Goal: Information Seeking & Learning: Learn about a topic

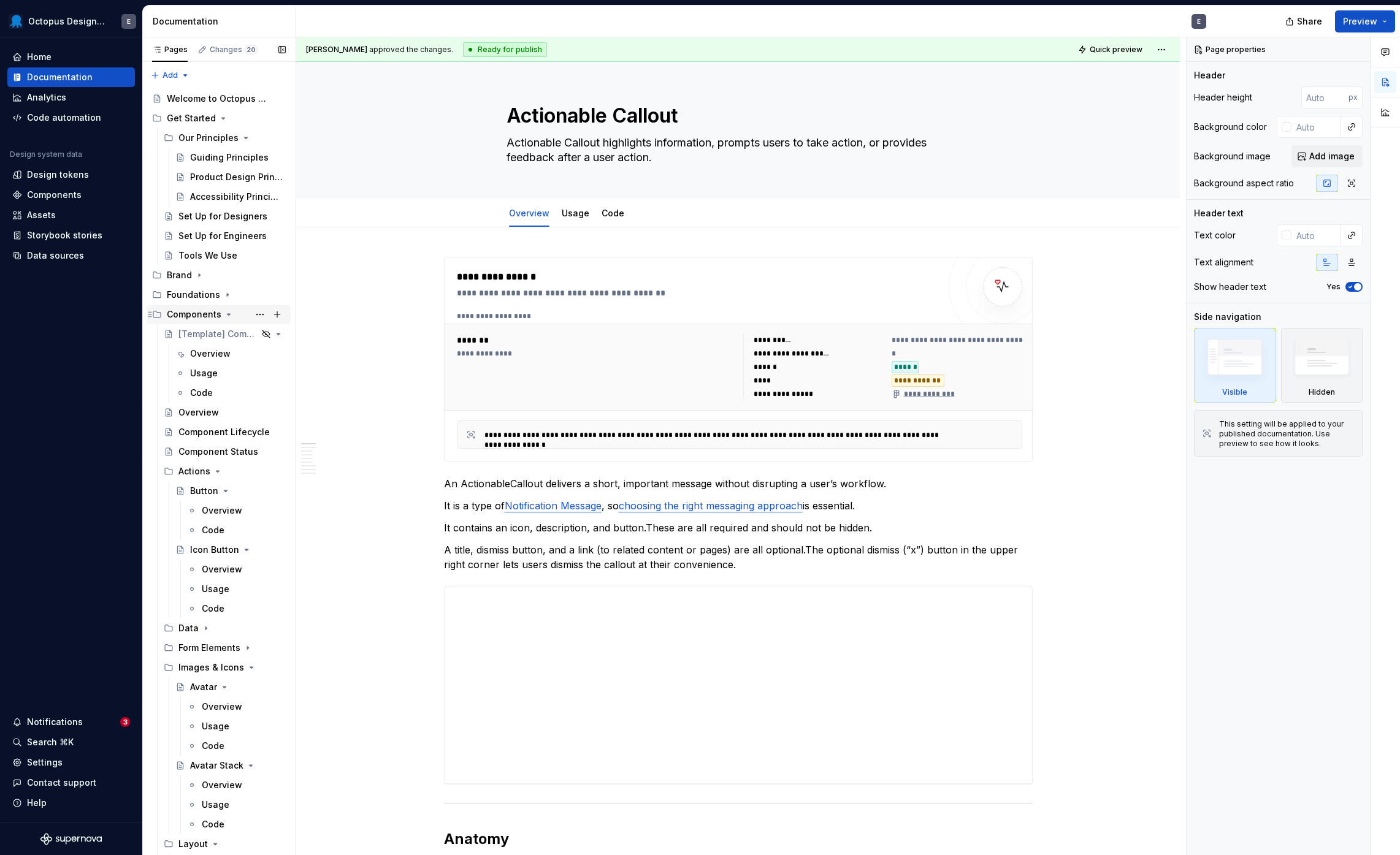
click at [225, 313] on icon "Page tree" at bounding box center [229, 314] width 10 height 10
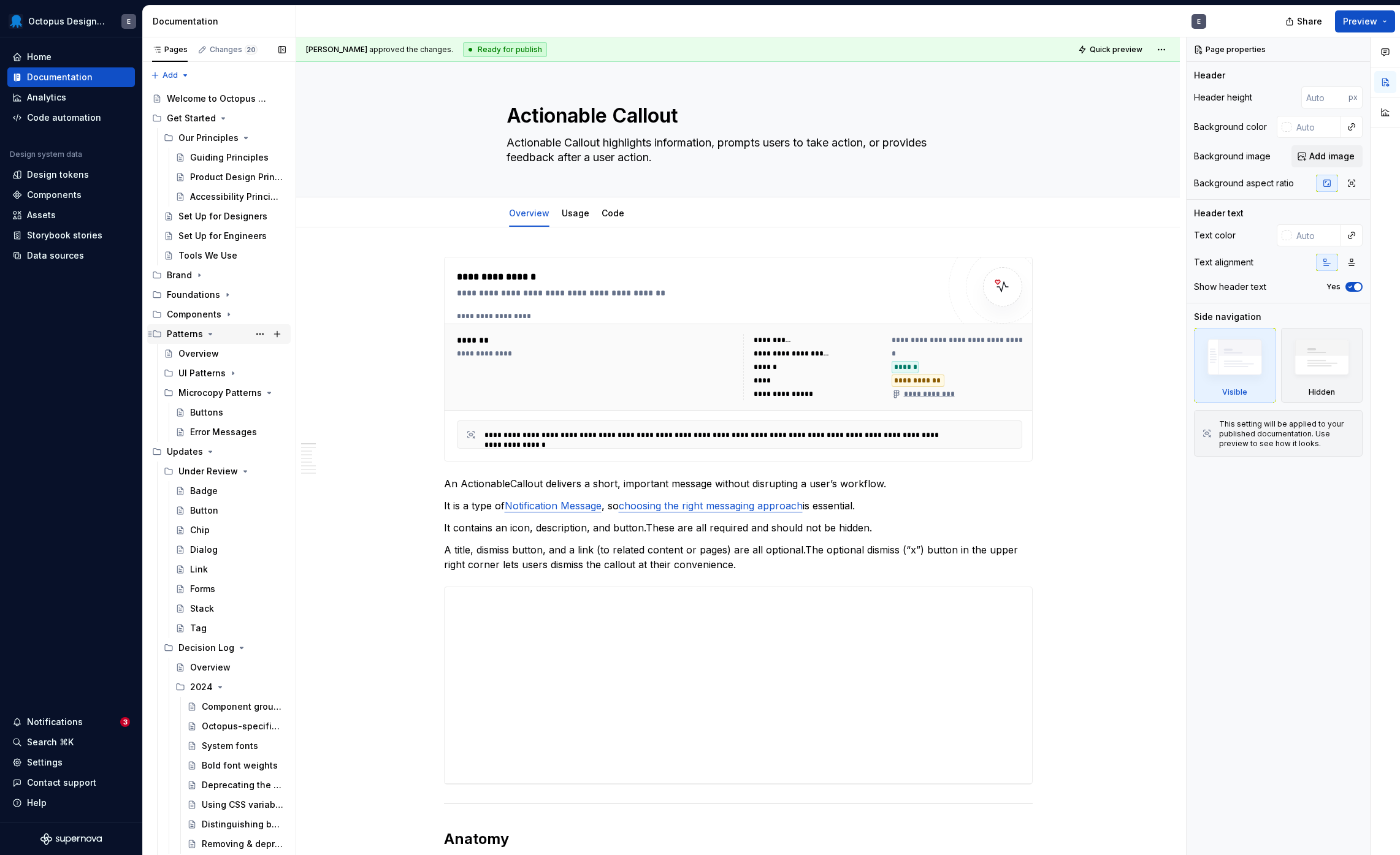
click at [209, 337] on icon "Page tree" at bounding box center [210, 334] width 10 height 10
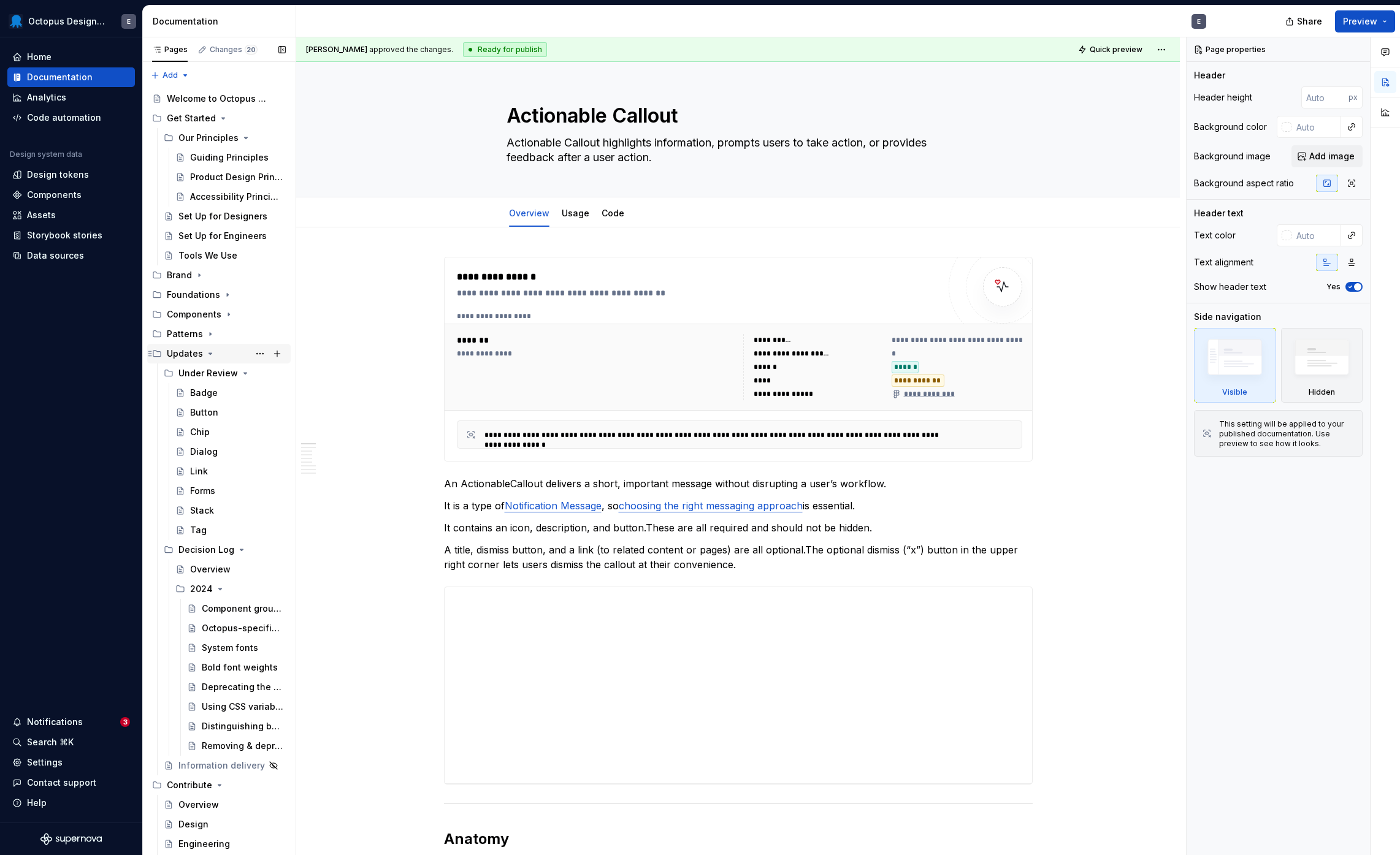
click at [205, 352] on icon "Page tree" at bounding box center [210, 353] width 10 height 10
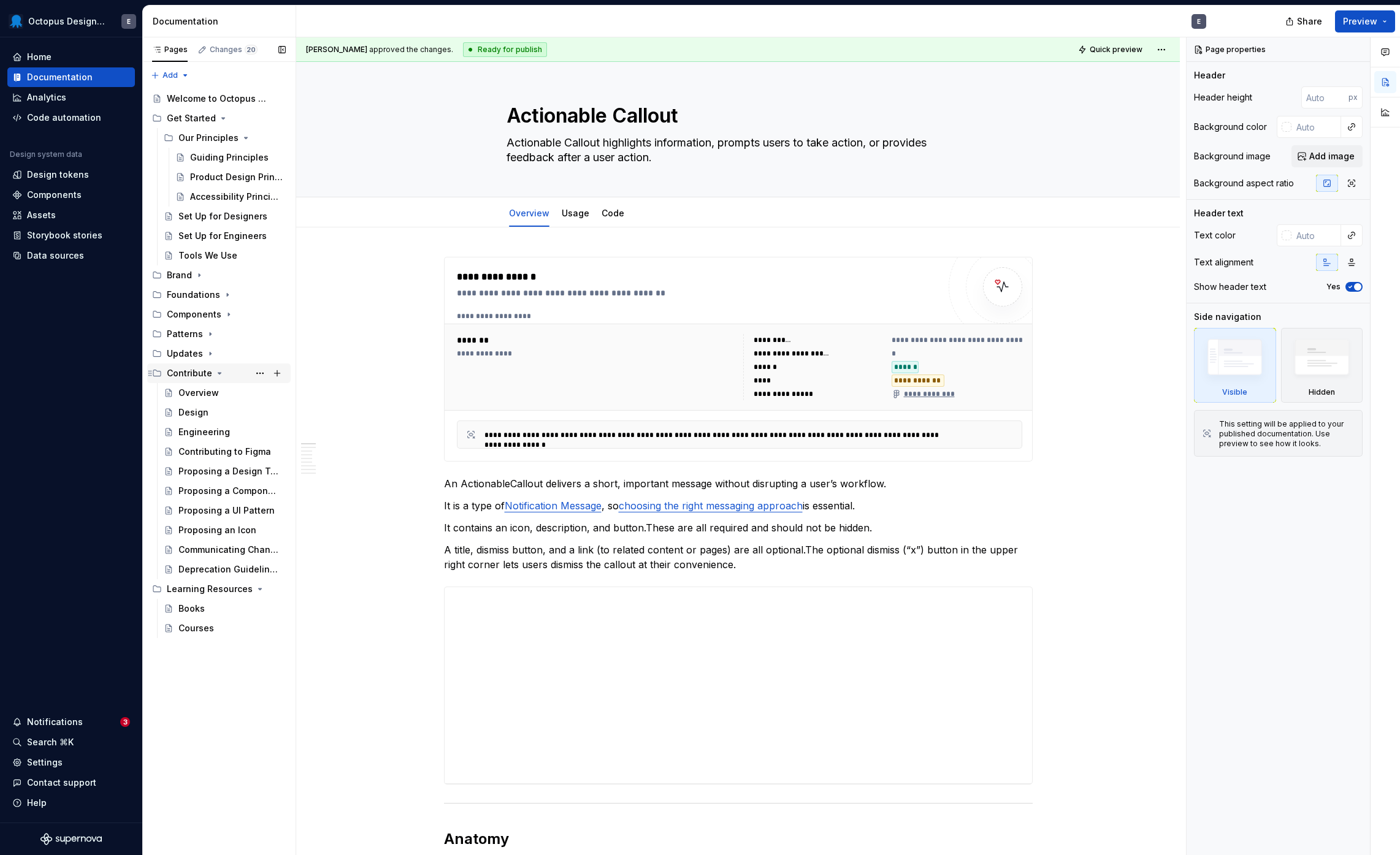
click at [215, 373] on icon "Page tree" at bounding box center [219, 373] width 10 height 10
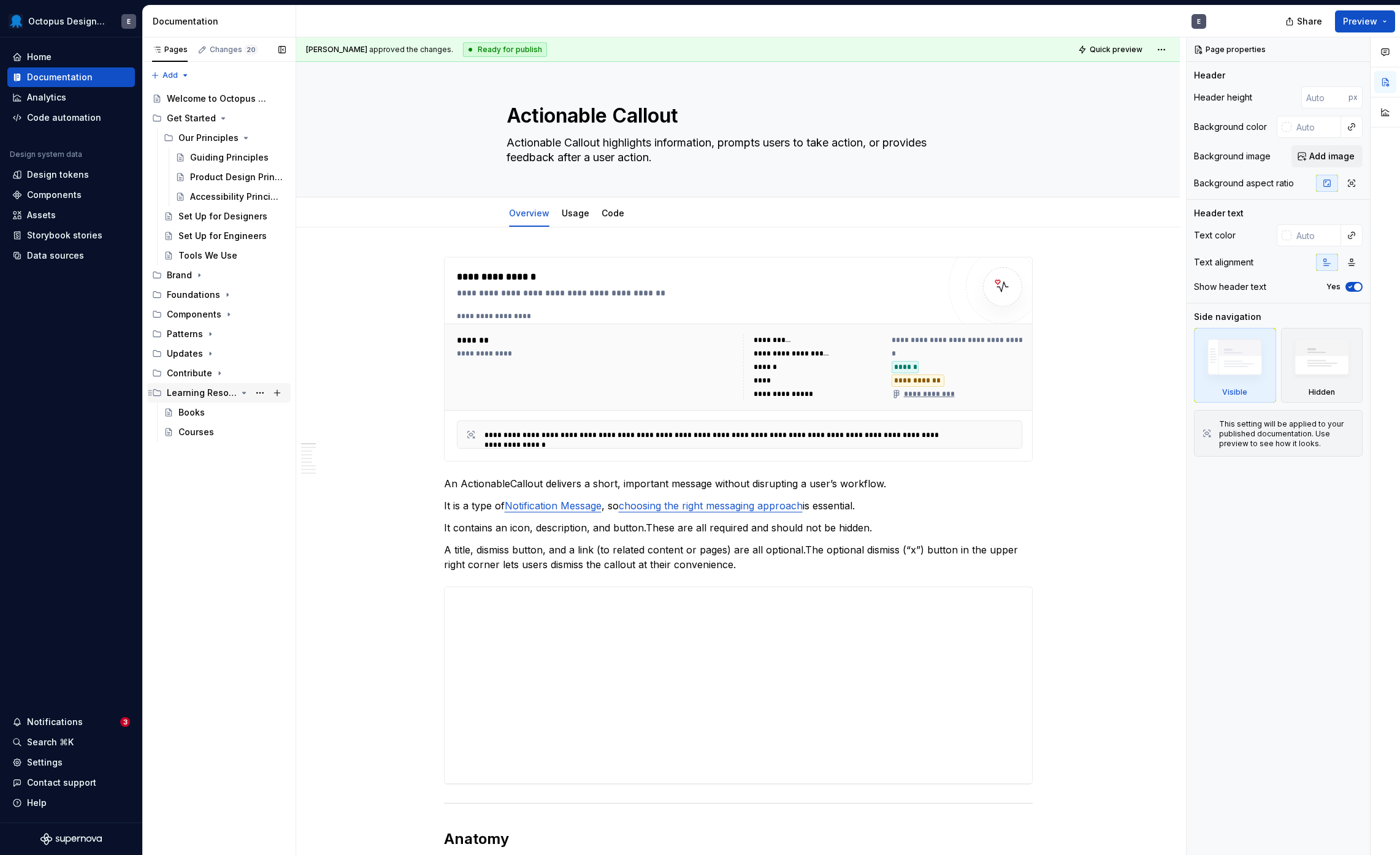
click at [243, 391] on icon "Page tree" at bounding box center [243, 393] width 10 height 10
click at [221, 116] on icon "Page tree" at bounding box center [223, 118] width 10 height 10
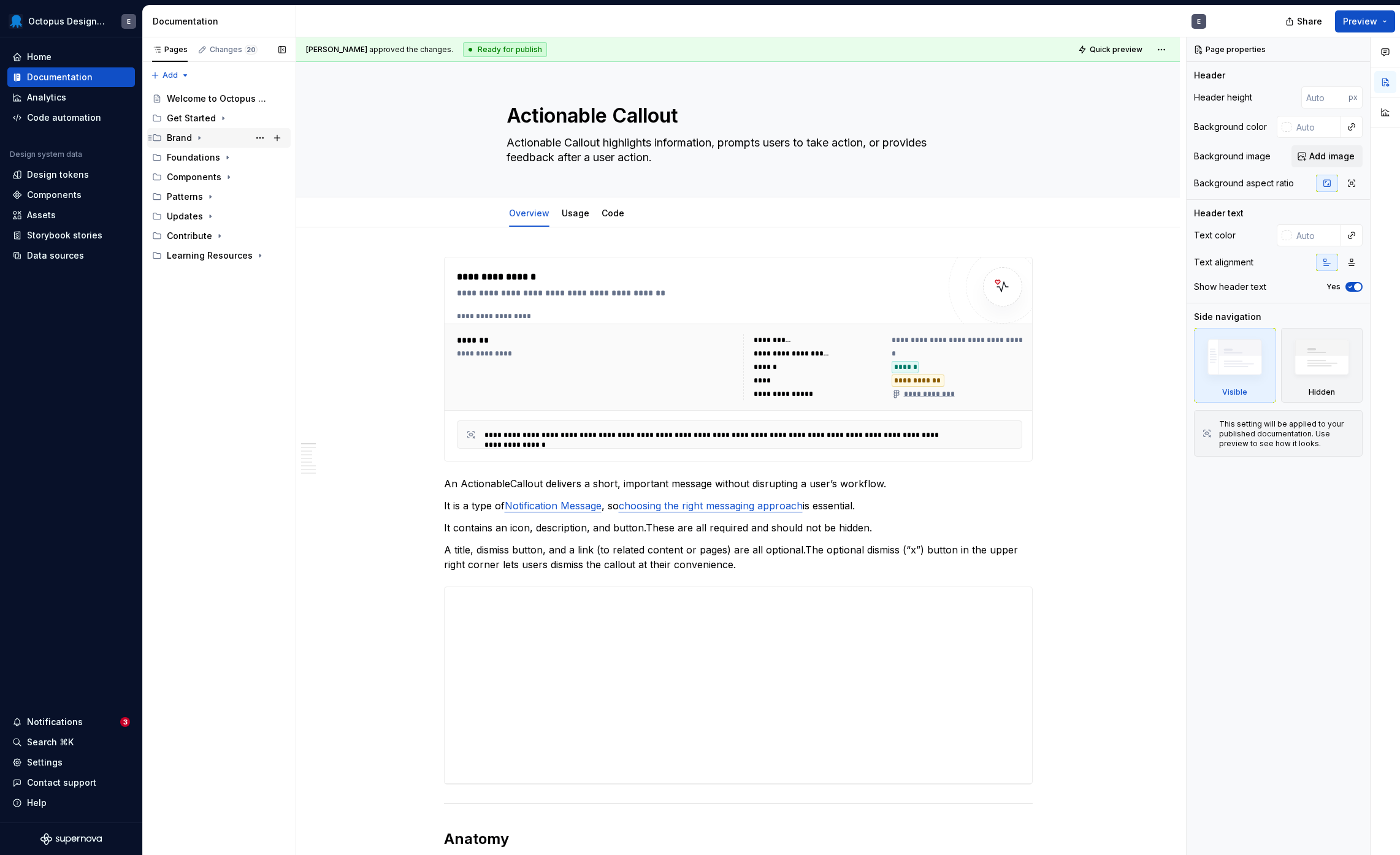
click at [203, 136] on div "Brand" at bounding box center [227, 138] width 119 height 17
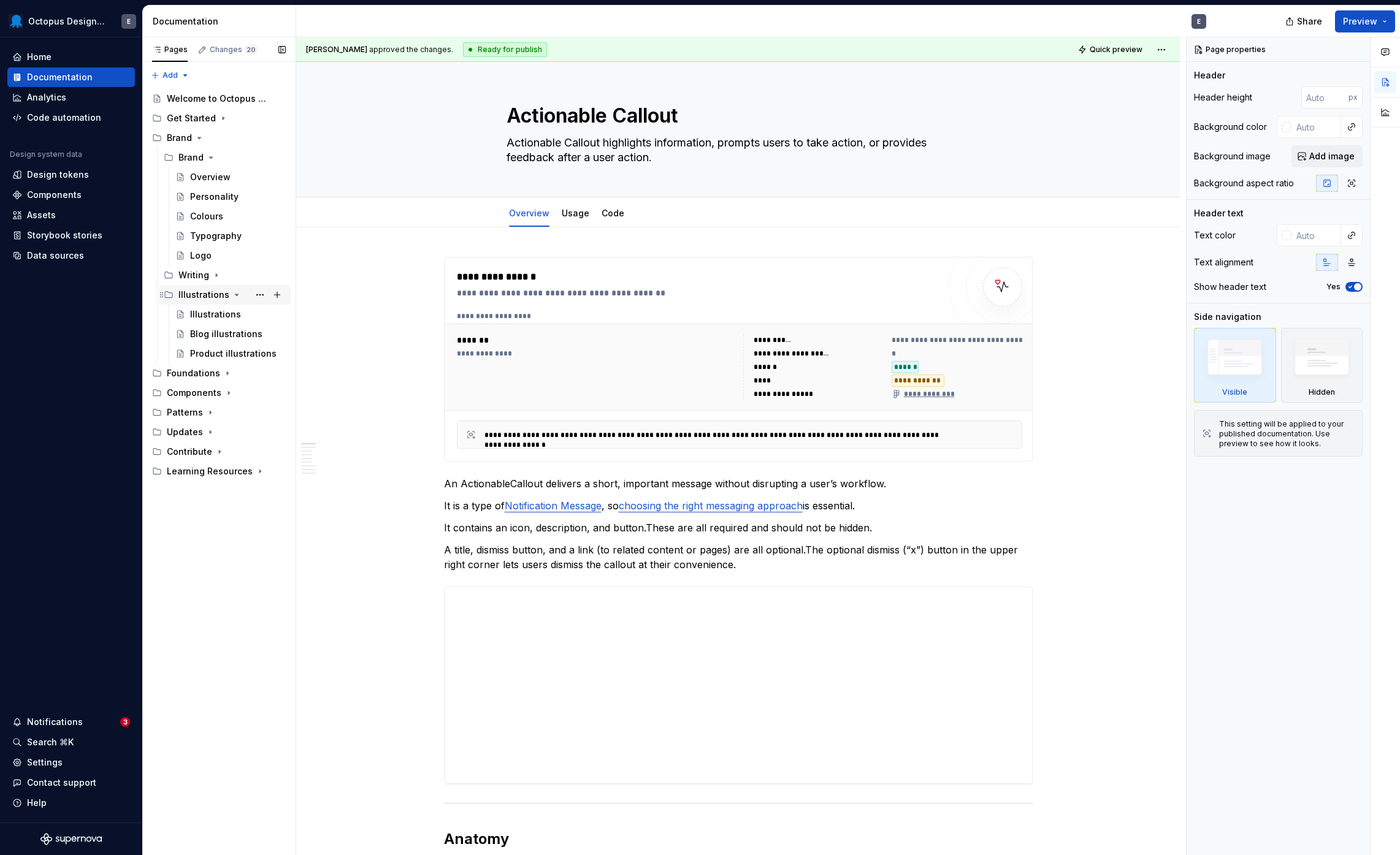
click at [232, 295] on icon "Page tree" at bounding box center [237, 295] width 10 height 10
click at [207, 157] on icon "Page tree" at bounding box center [211, 158] width 10 height 10
click at [215, 178] on icon "Page tree" at bounding box center [216, 177] width 10 height 10
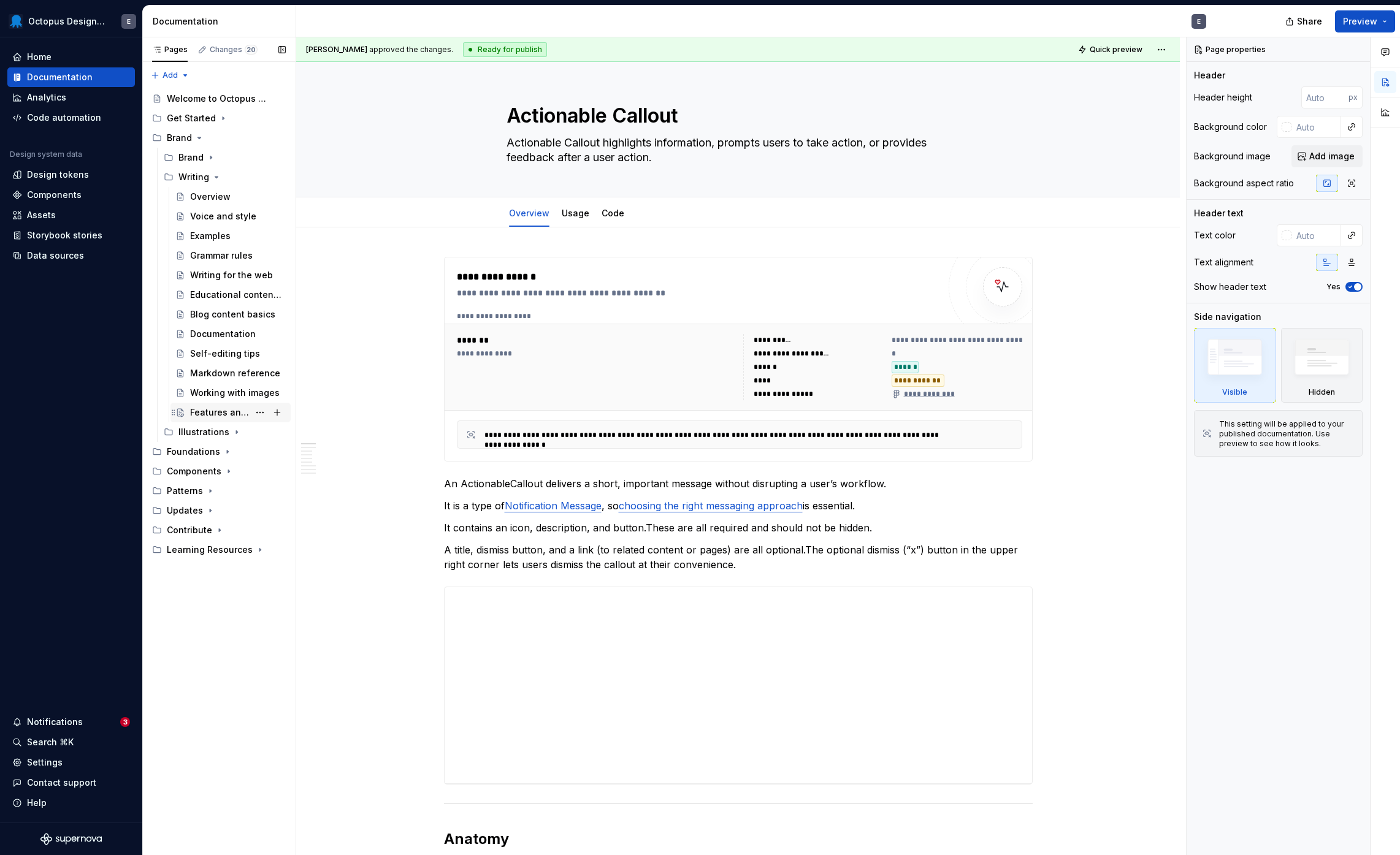
click at [232, 410] on div "Features and terminology" at bounding box center [219, 412] width 59 height 12
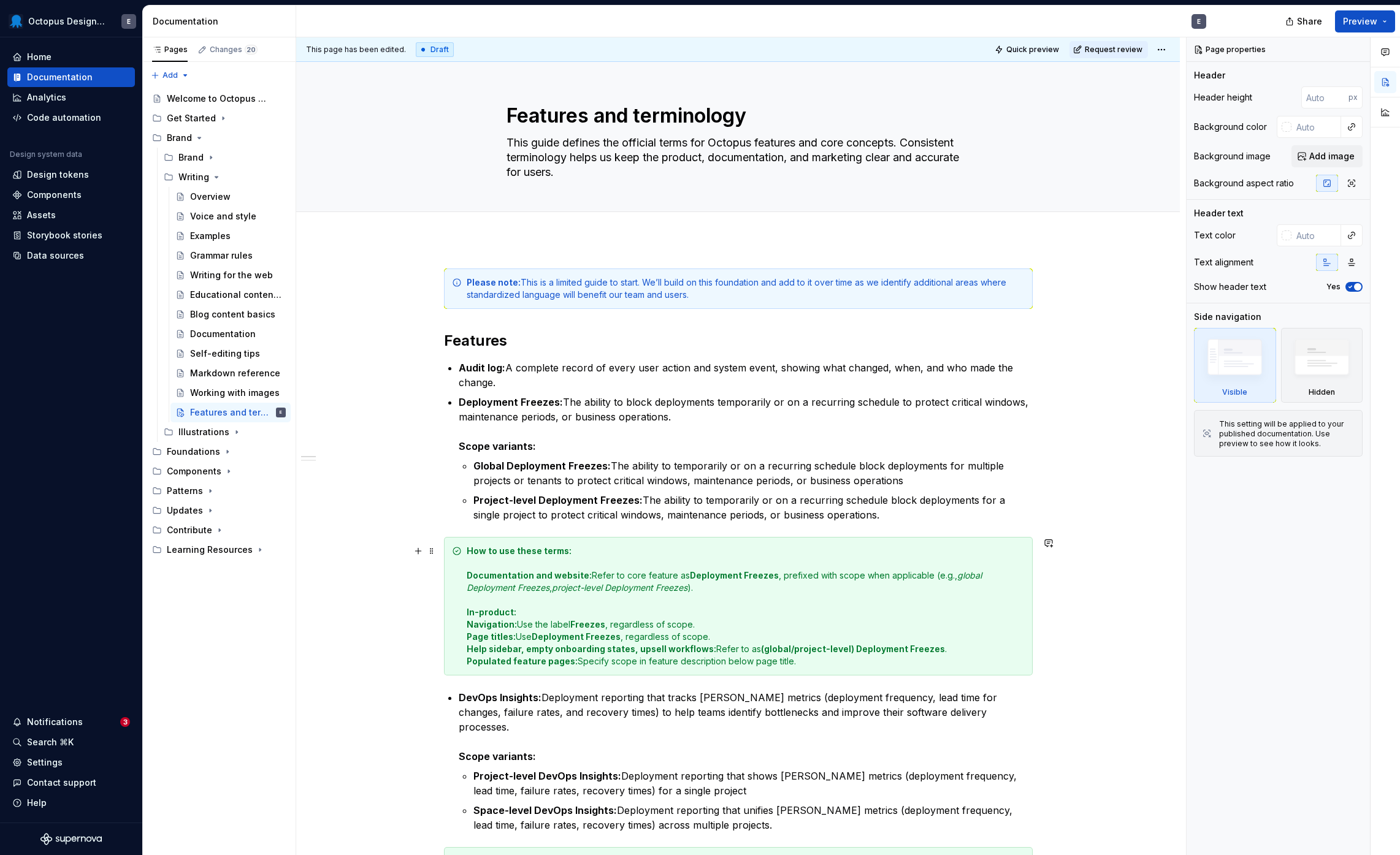
click at [474, 592] on em "global Deployment Freezes" at bounding box center [725, 582] width 518 height 22
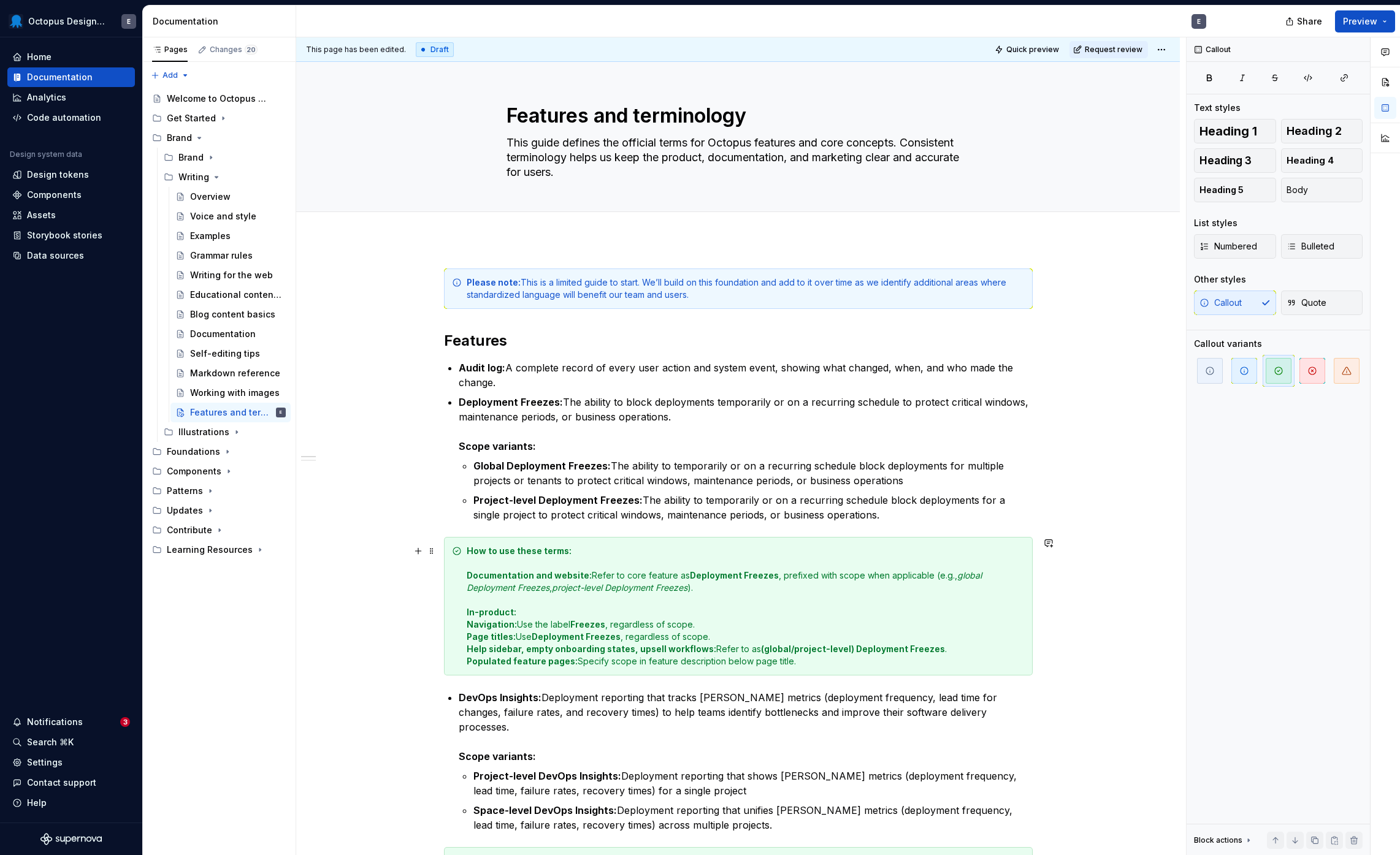
click at [464, 612] on div "How to use these terms: Documentation and website: Refer to core feature as Dep…" at bounding box center [738, 606] width 589 height 139
drag, startPoint x: 466, startPoint y: 623, endPoint x: 815, endPoint y: 659, distance: 350.9
click at [815, 659] on div "How to use these terms: Documentation and website: Refer to core feature as Dep…" at bounding box center [745, 607] width 558 height 123
click at [1298, 244] on span "Bulleted" at bounding box center [1310, 246] width 48 height 12
click at [462, 626] on div "How to use these terms: Documentation and website: Refer to core feature as Dep…" at bounding box center [738, 606] width 589 height 139
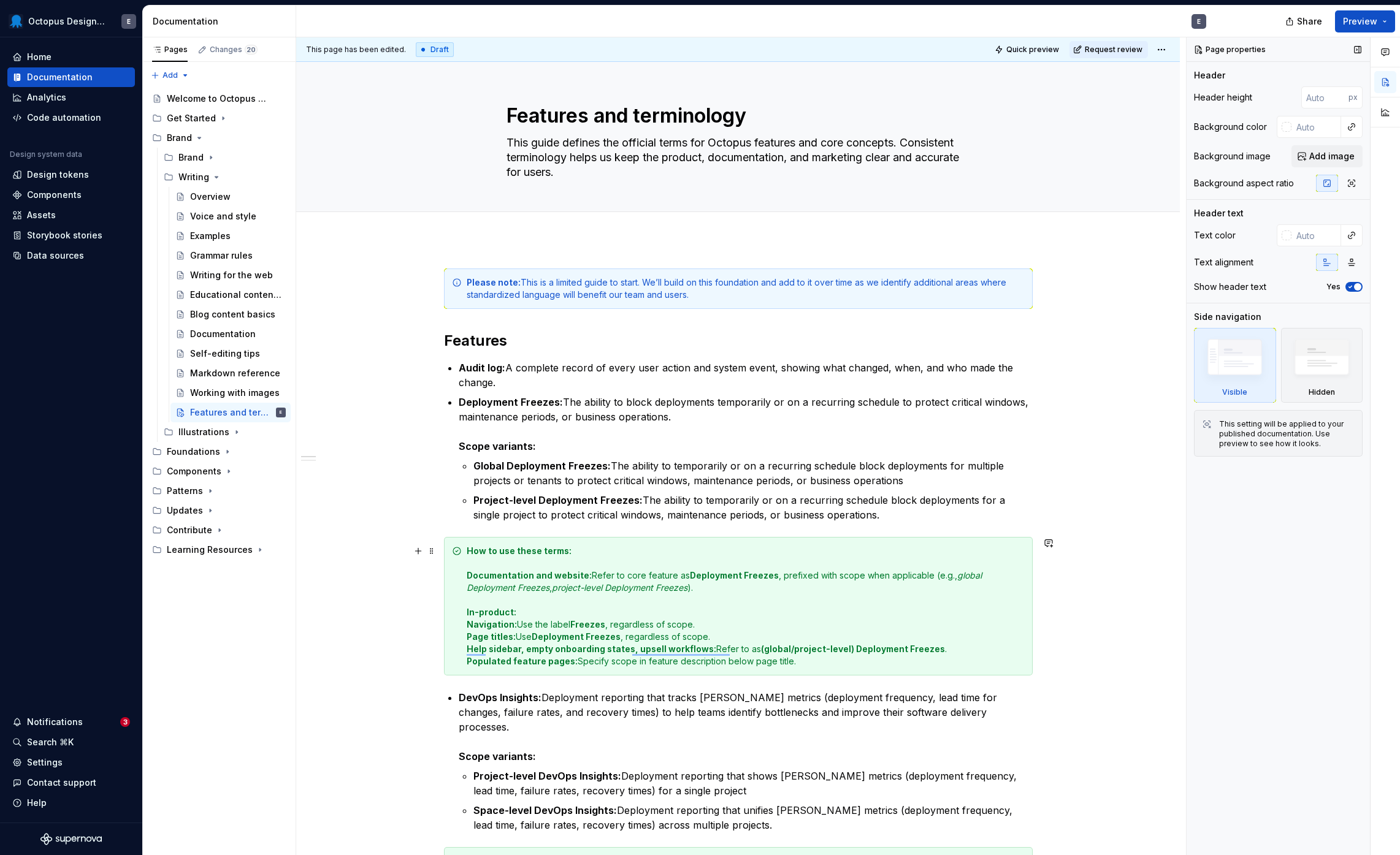
click at [536, 624] on div "How to use these terms: Documentation and website: Refer to core feature as Dep…" at bounding box center [745, 607] width 558 height 123
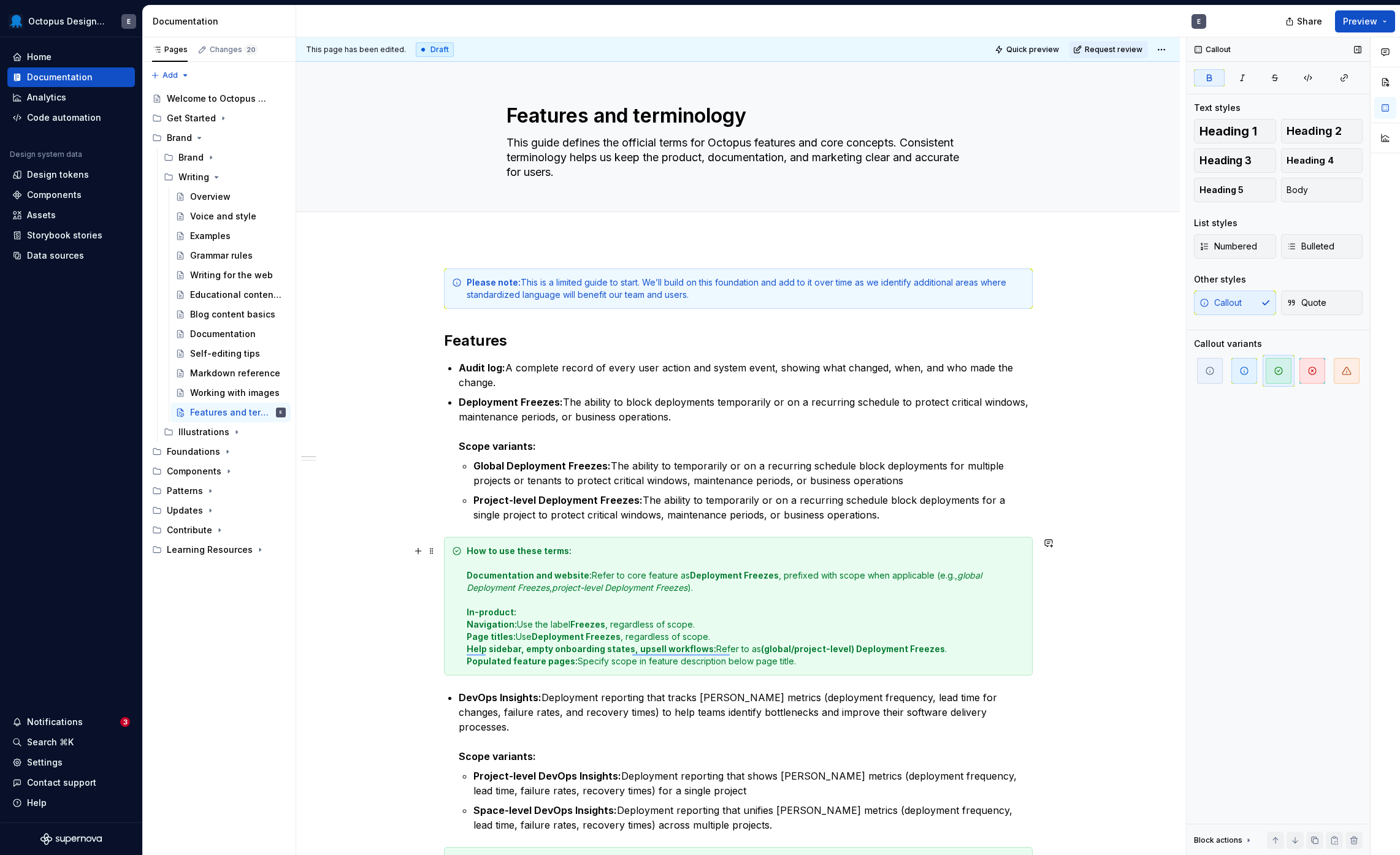
click at [482, 556] on strong "How to use these terms:" at bounding box center [519, 550] width 104 height 10
click at [457, 552] on icon "To enrich screen reader interactions, please activate Accessibility in Grammarl…" at bounding box center [457, 551] width 10 height 10
click at [1239, 371] on span "button" at bounding box center [1245, 371] width 26 height 26
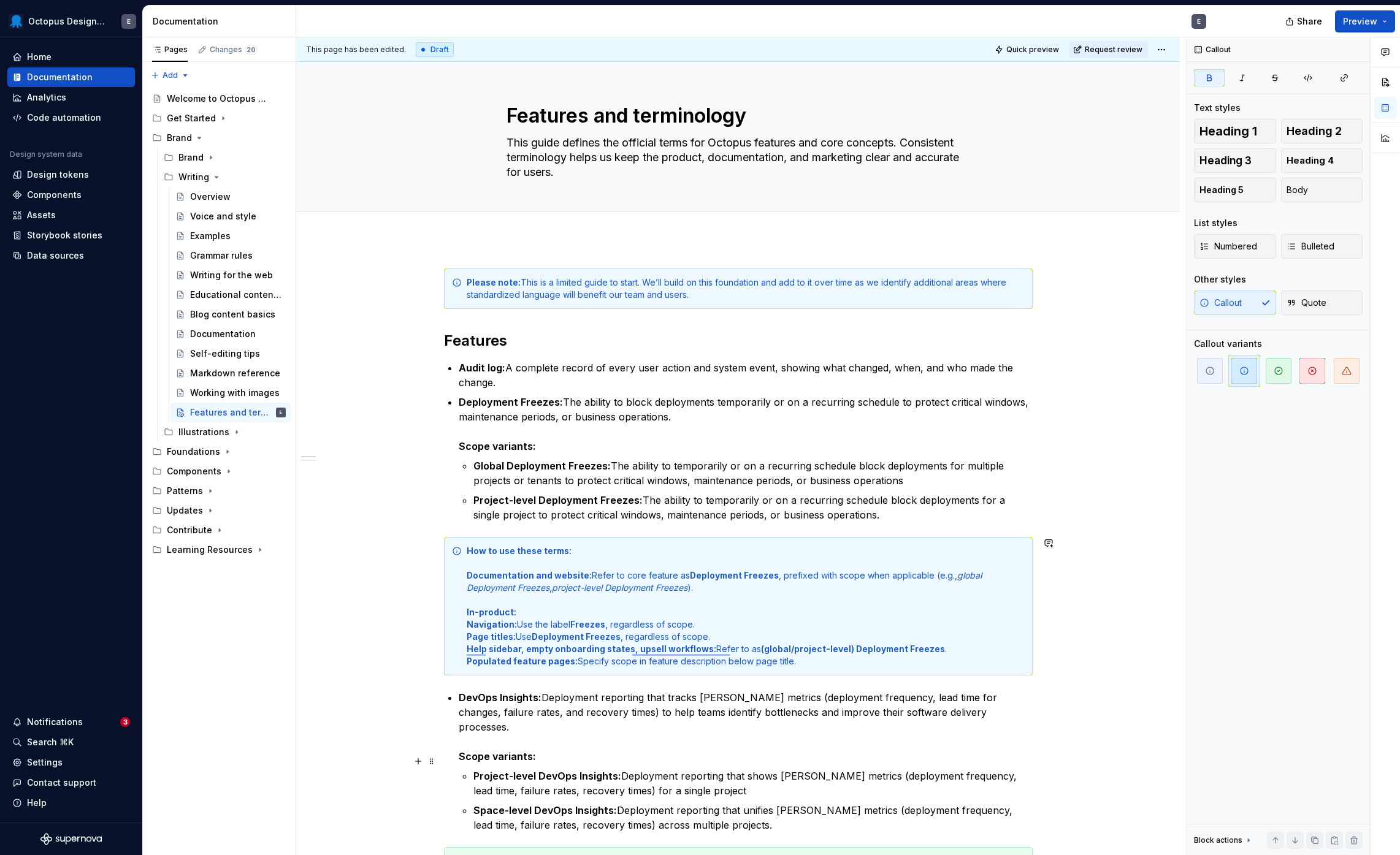
scroll to position [211, 0]
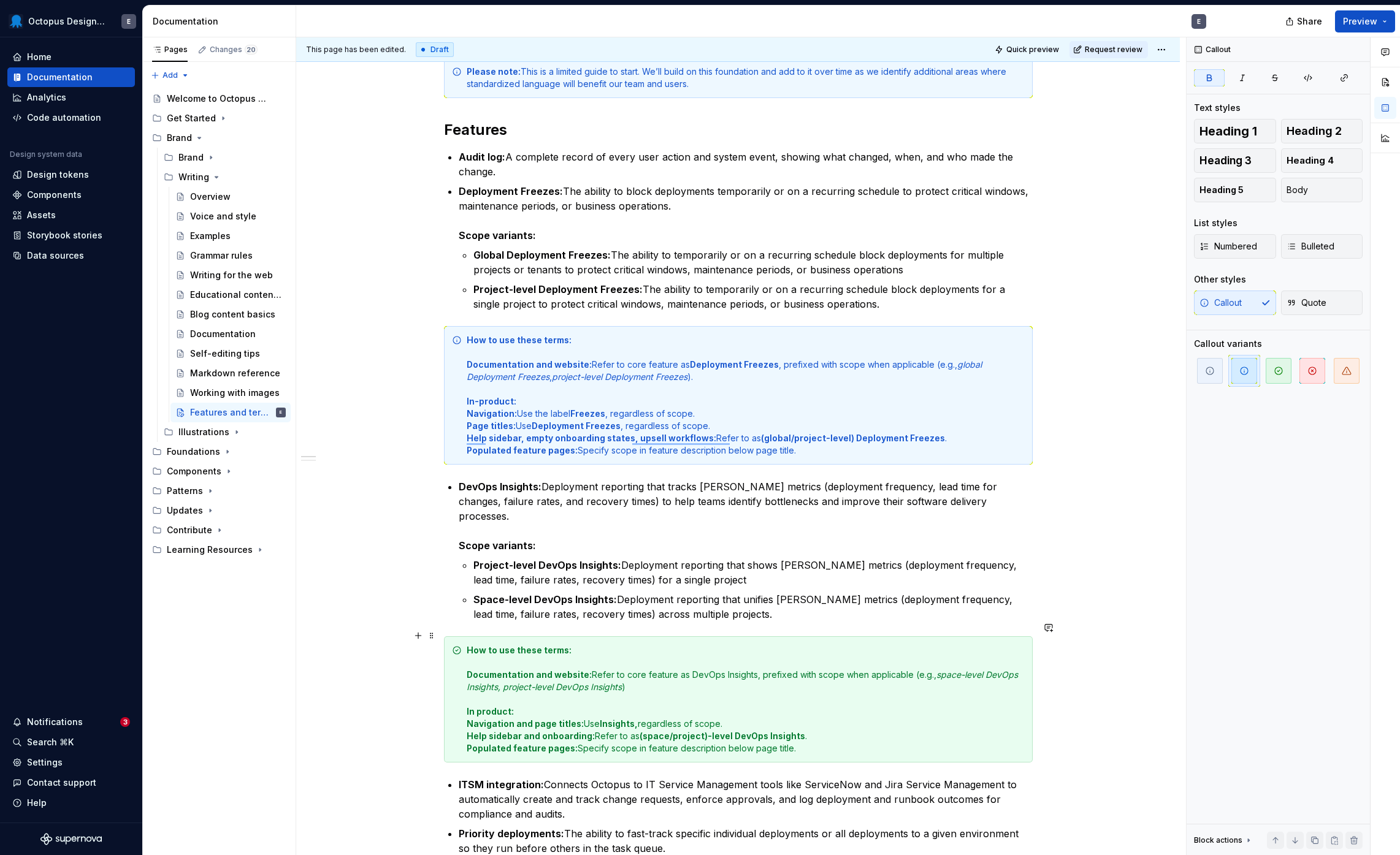
click at [478, 645] on strong "How to use these terms:" at bounding box center [519, 650] width 104 height 10
type textarea "*"
click at [1203, 372] on span "button" at bounding box center [1211, 371] width 26 height 26
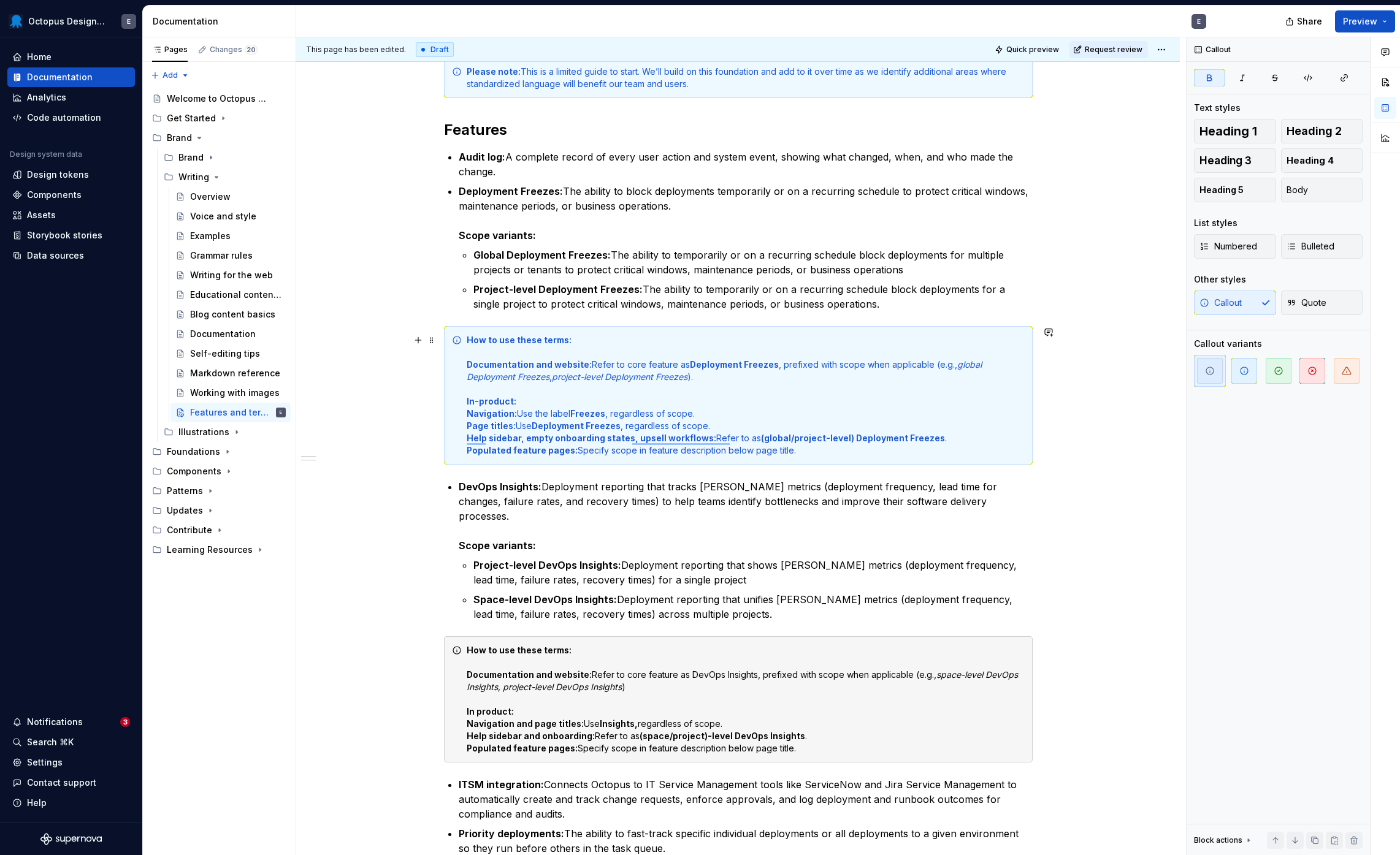
click at [551, 341] on strong "How to use these terms:" at bounding box center [519, 339] width 104 height 10
click at [1212, 361] on span "button" at bounding box center [1211, 371] width 26 height 26
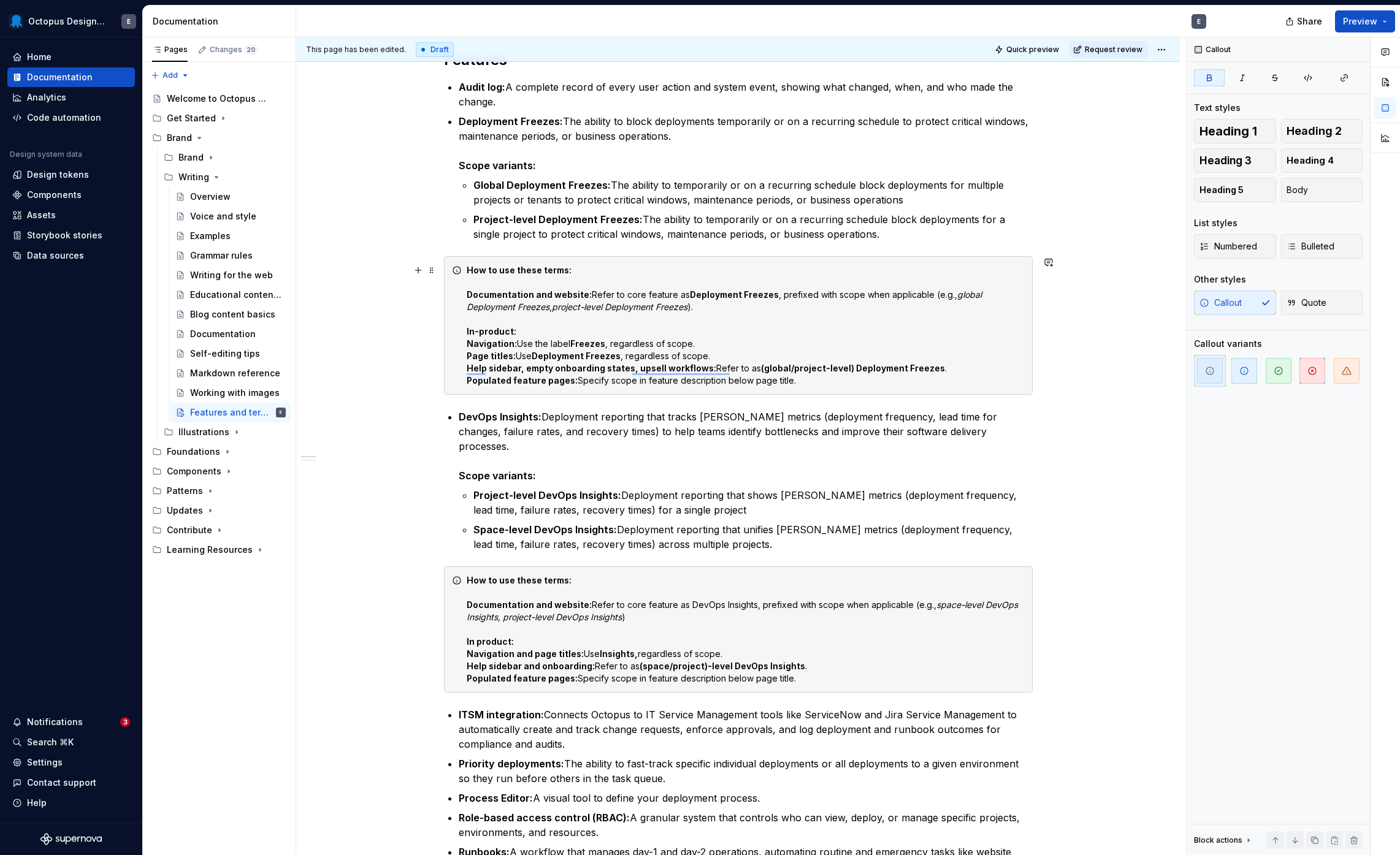
scroll to position [86, 0]
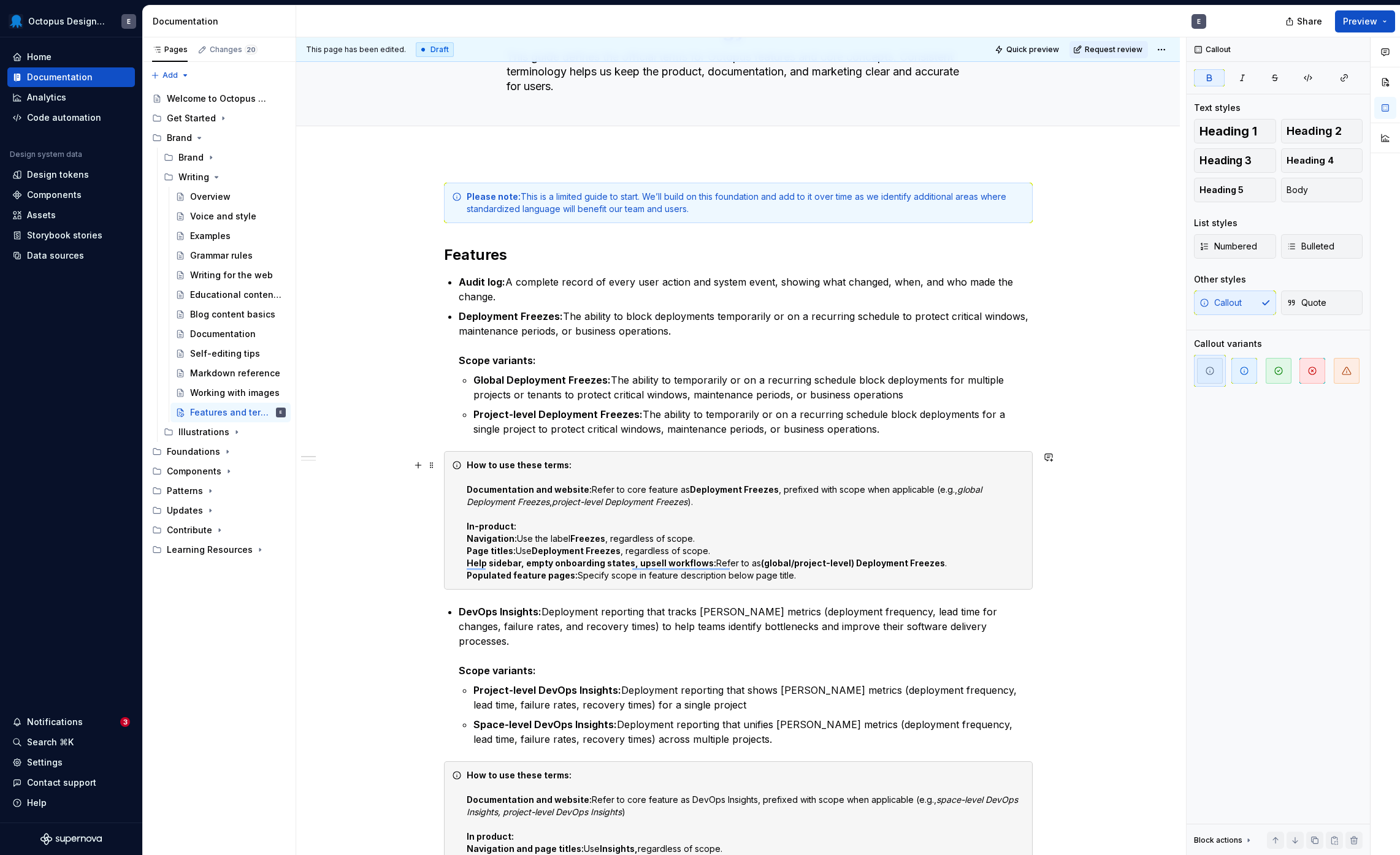
click at [474, 540] on strong "Navigation:" at bounding box center [492, 538] width 50 height 10
drag, startPoint x: 721, startPoint y: 576, endPoint x: 787, endPoint y: 573, distance: 66.1
click at [787, 573] on div "How to use these terms: Documentation and website: Refer to core feature as Dep…" at bounding box center [745, 521] width 558 height 123
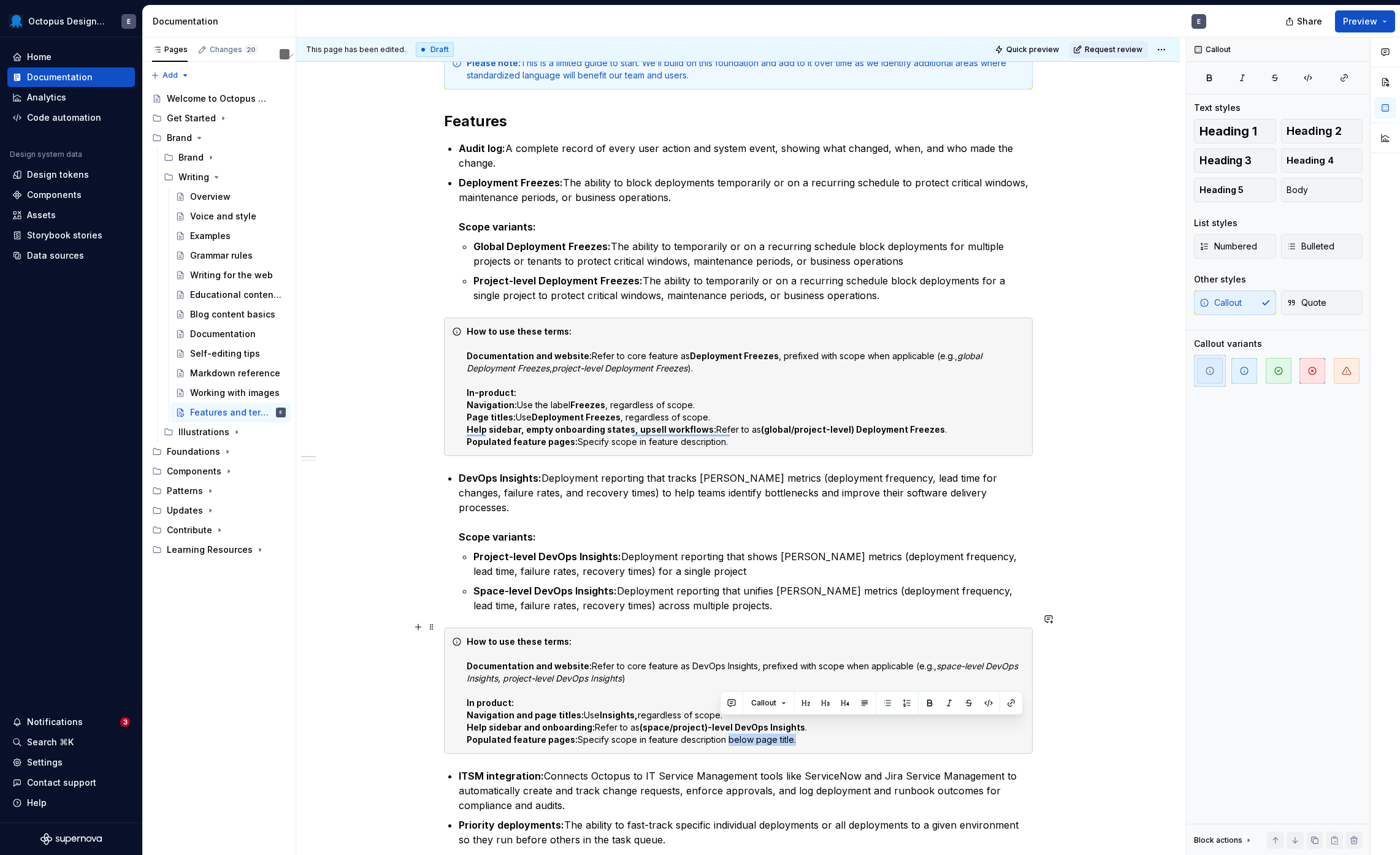
drag, startPoint x: 719, startPoint y: 724, endPoint x: 785, endPoint y: 722, distance: 66.0
click at [785, 722] on div "How to use these terms: Documentation and website: Refer to core feature as Dev…" at bounding box center [745, 691] width 558 height 110
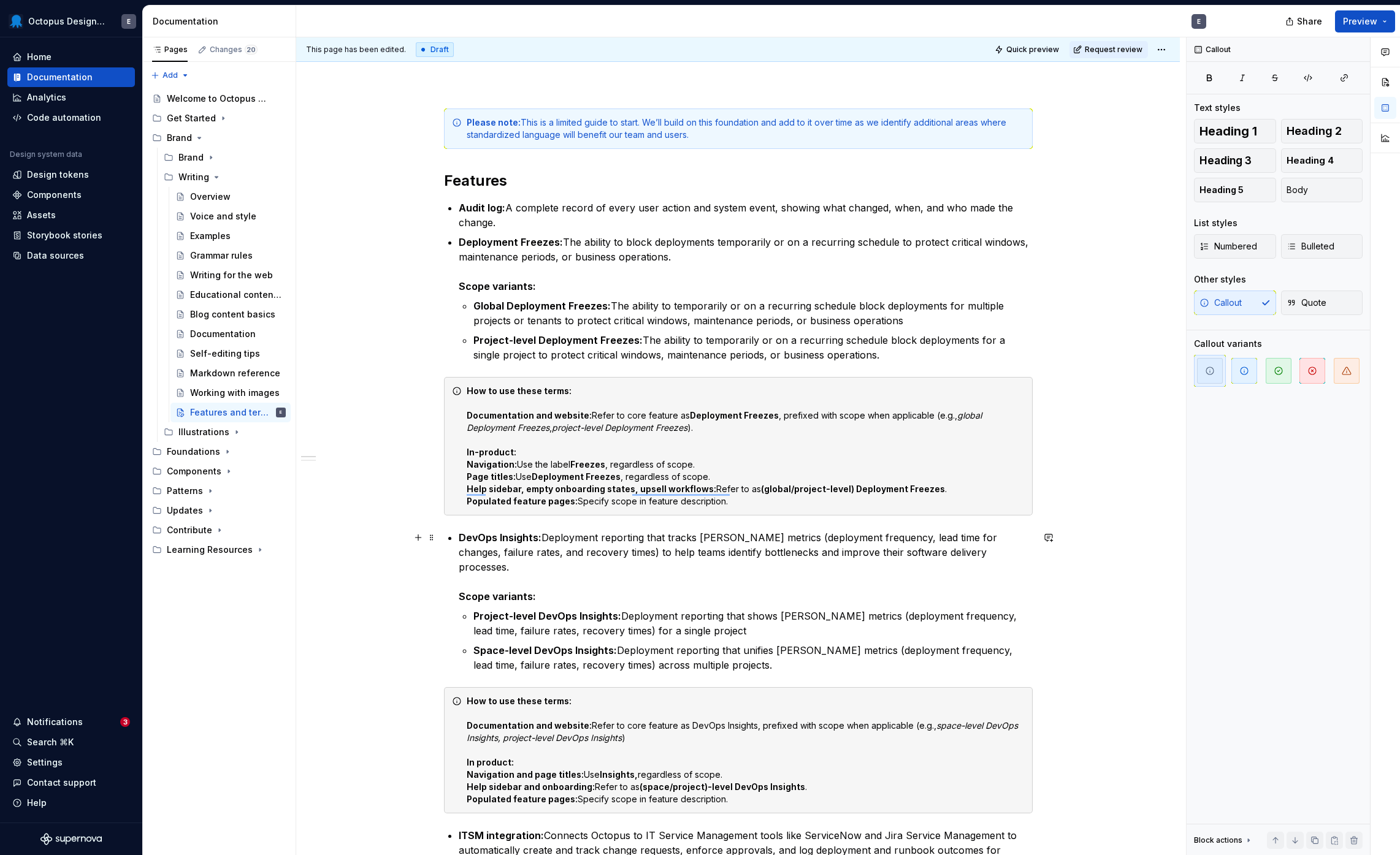
scroll to position [168, 0]
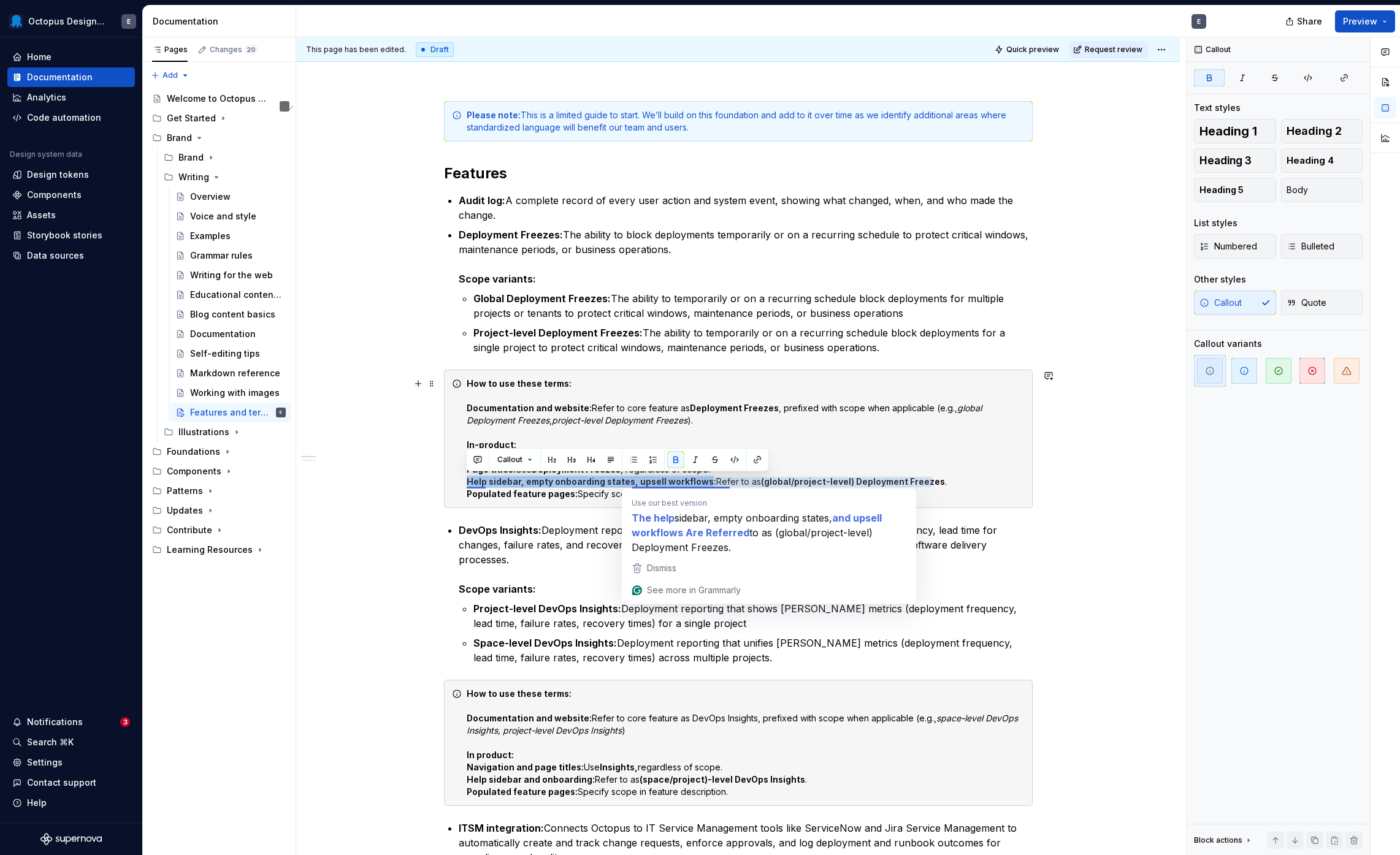
drag, startPoint x: 704, startPoint y: 481, endPoint x: 463, endPoint y: 480, distance: 241.0
click at [463, 480] on div "How to use these terms: Documentation and website: Refer to core feature as Dep…" at bounding box center [738, 439] width 589 height 139
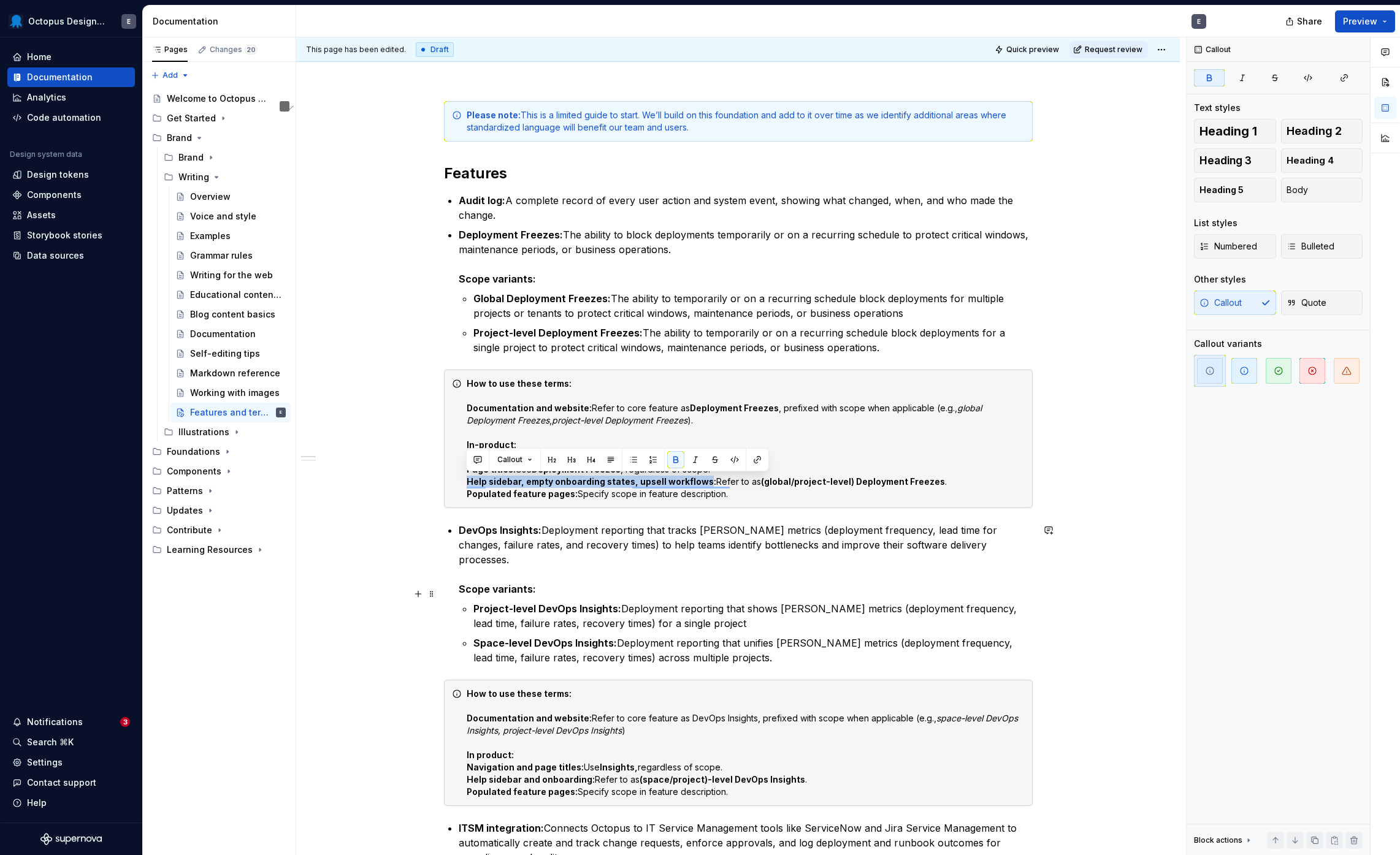
copy strong "Help sidebar, empty onboarding states, upsell workflows"
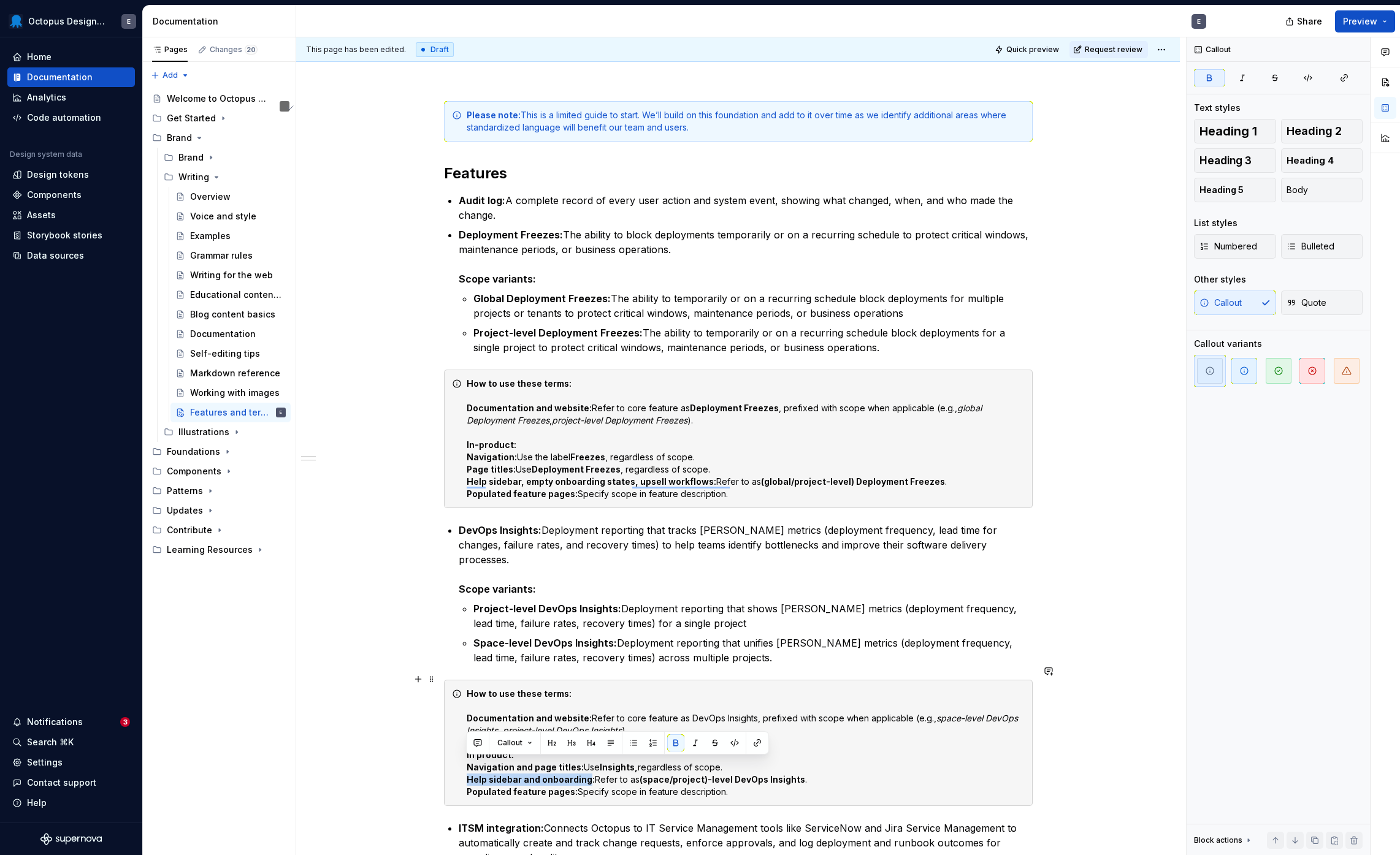
drag, startPoint x: 588, startPoint y: 765, endPoint x: 441, endPoint y: 765, distance: 147.0
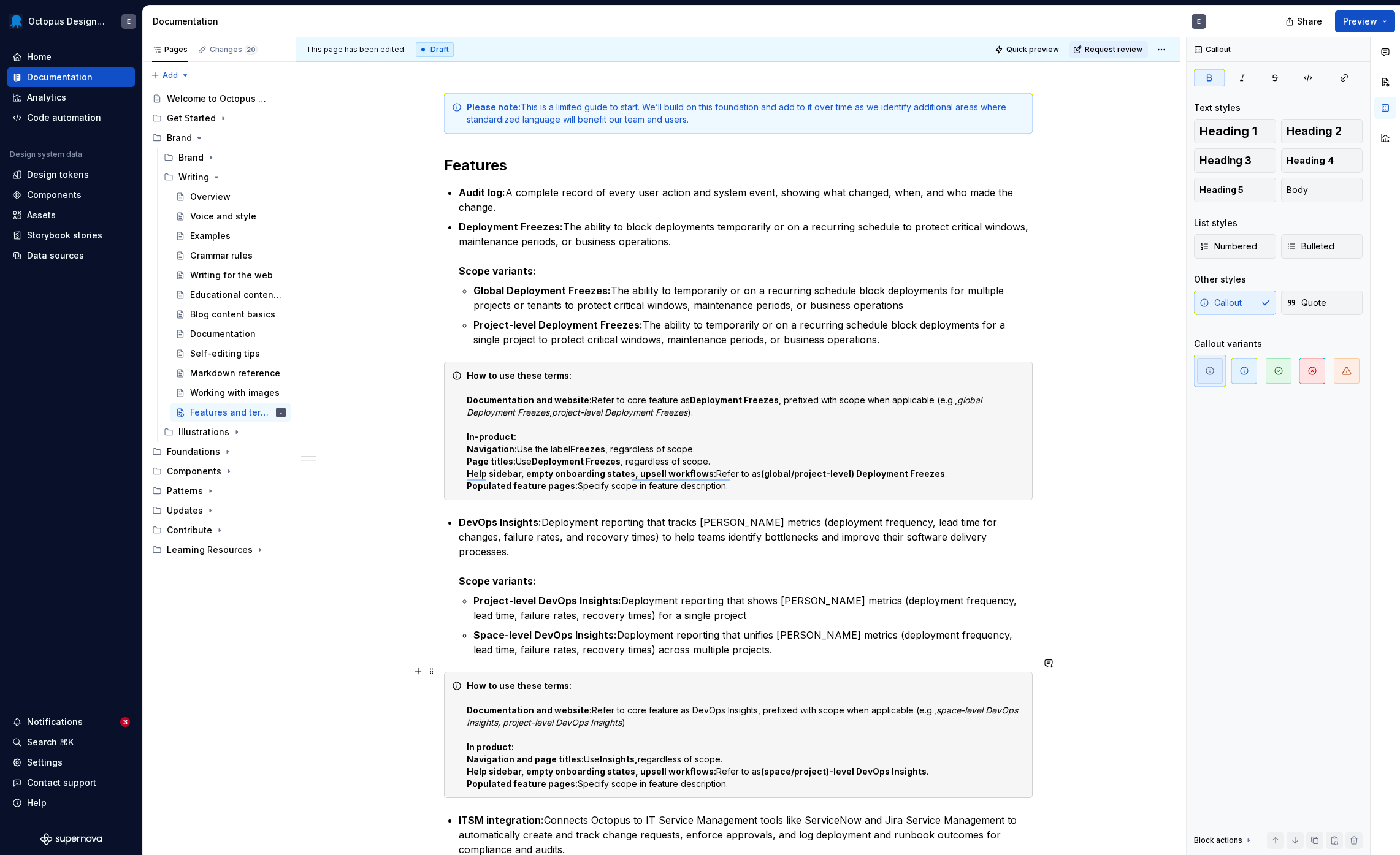
click at [524, 766] on strong "Help sidebar, empty onboarding states, upsell workflows:" at bounding box center [591, 771] width 250 height 10
click at [626, 766] on strong "Help sidebar, empty onboarding states, upsell workflows:" at bounding box center [591, 771] width 250 height 10
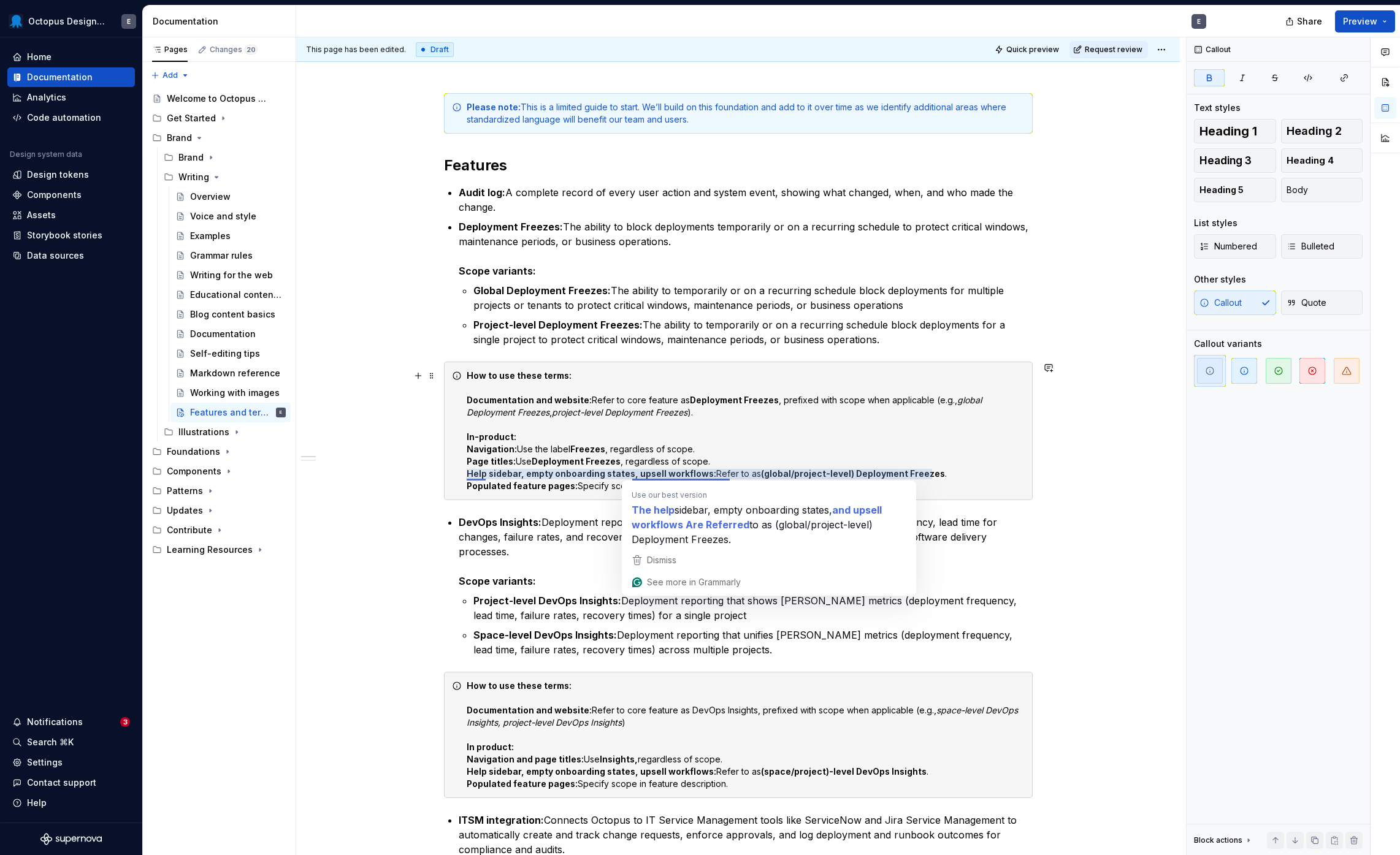
click at [700, 473] on strong "Help sidebar, empty onboarding states, upsell workflows:" at bounding box center [591, 473] width 250 height 10
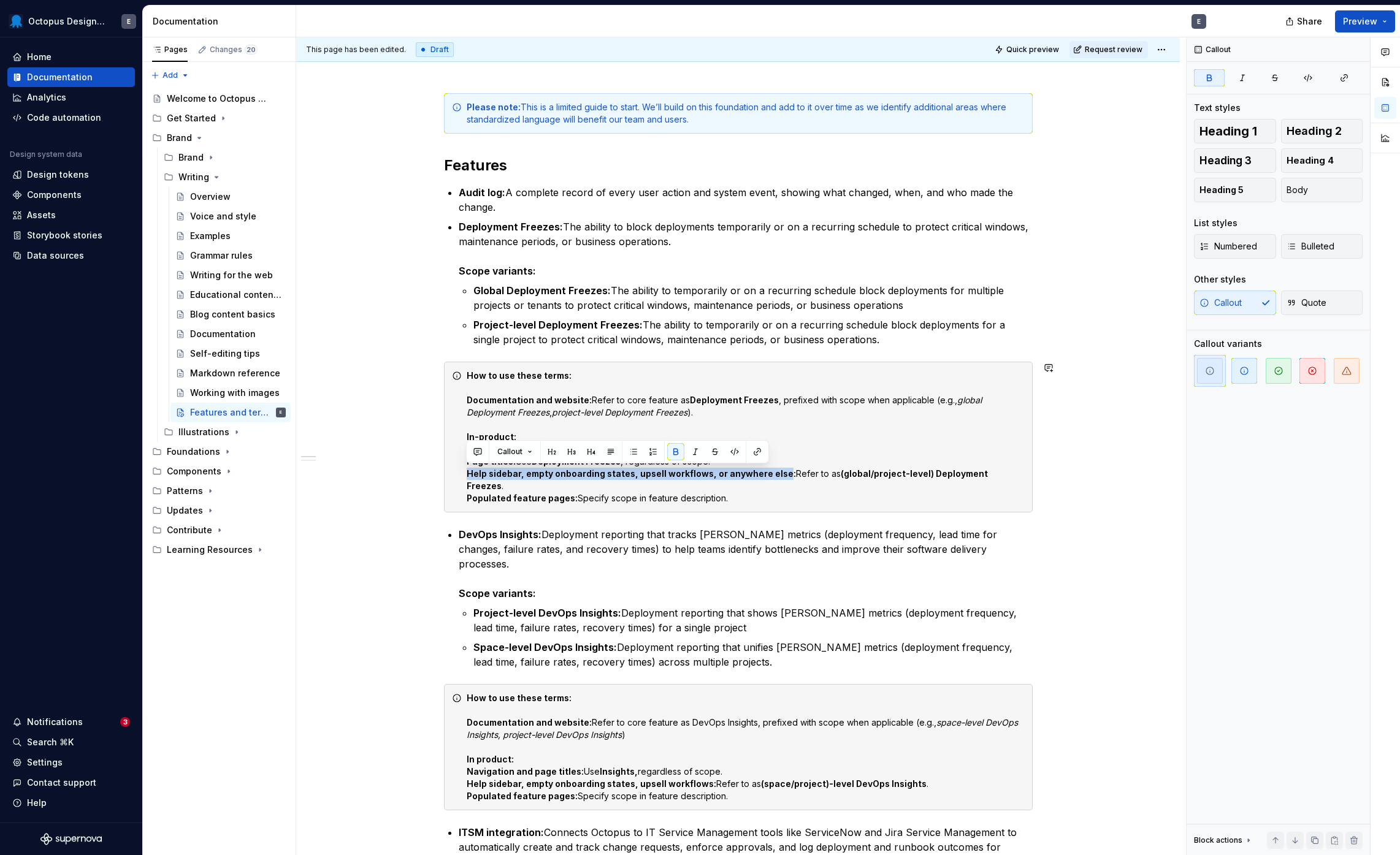
copy strong "Help sidebar, empty onboarding states, upsell workflows, or anywhere else"
click at [700, 779] on strong "Help sidebar, empty onboarding states, upsell workflows:" at bounding box center [591, 783] width 250 height 10
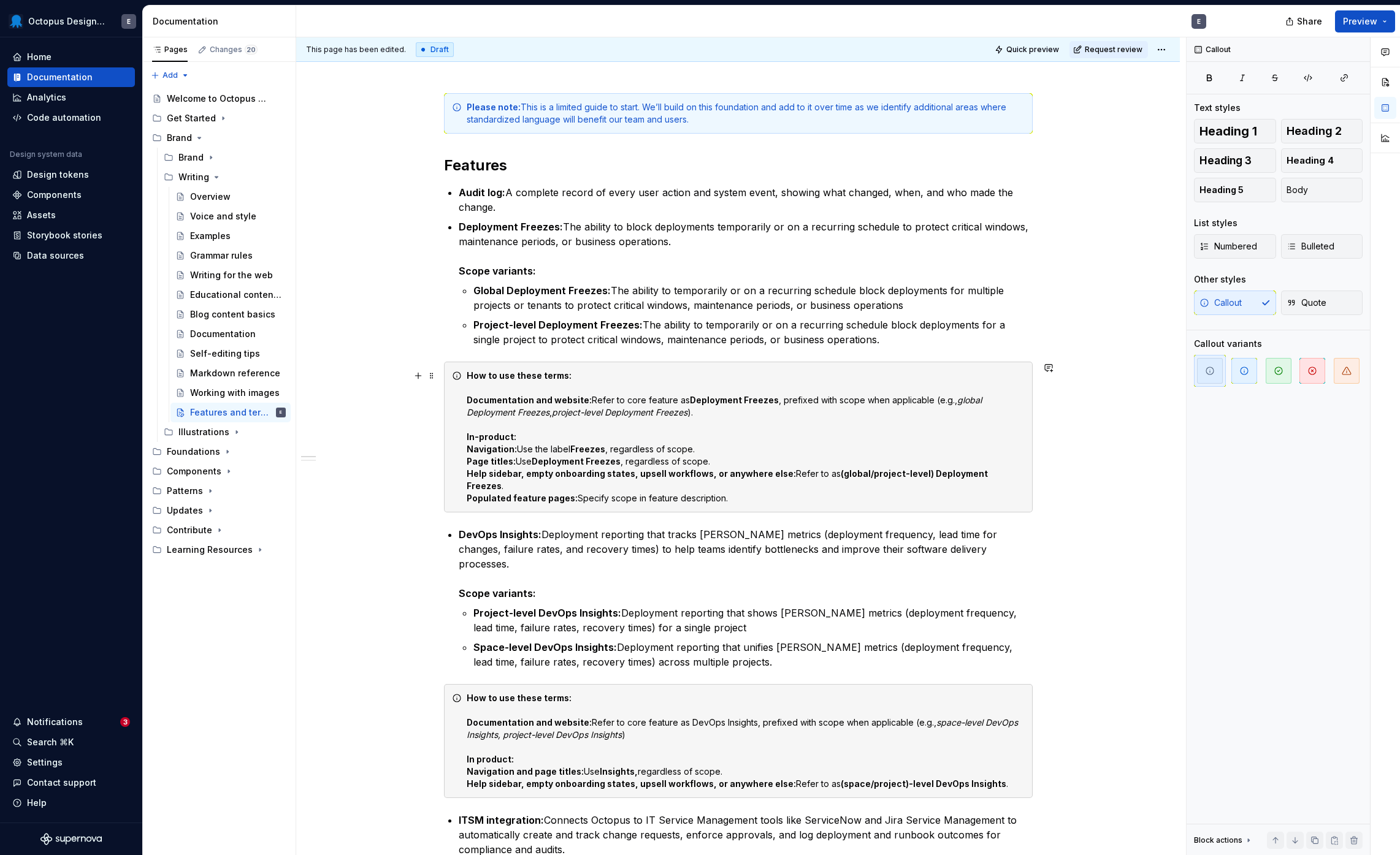
click at [734, 483] on div "How to use these terms: Documentation and website: Refer to core feature as Dep…" at bounding box center [745, 437] width 558 height 135
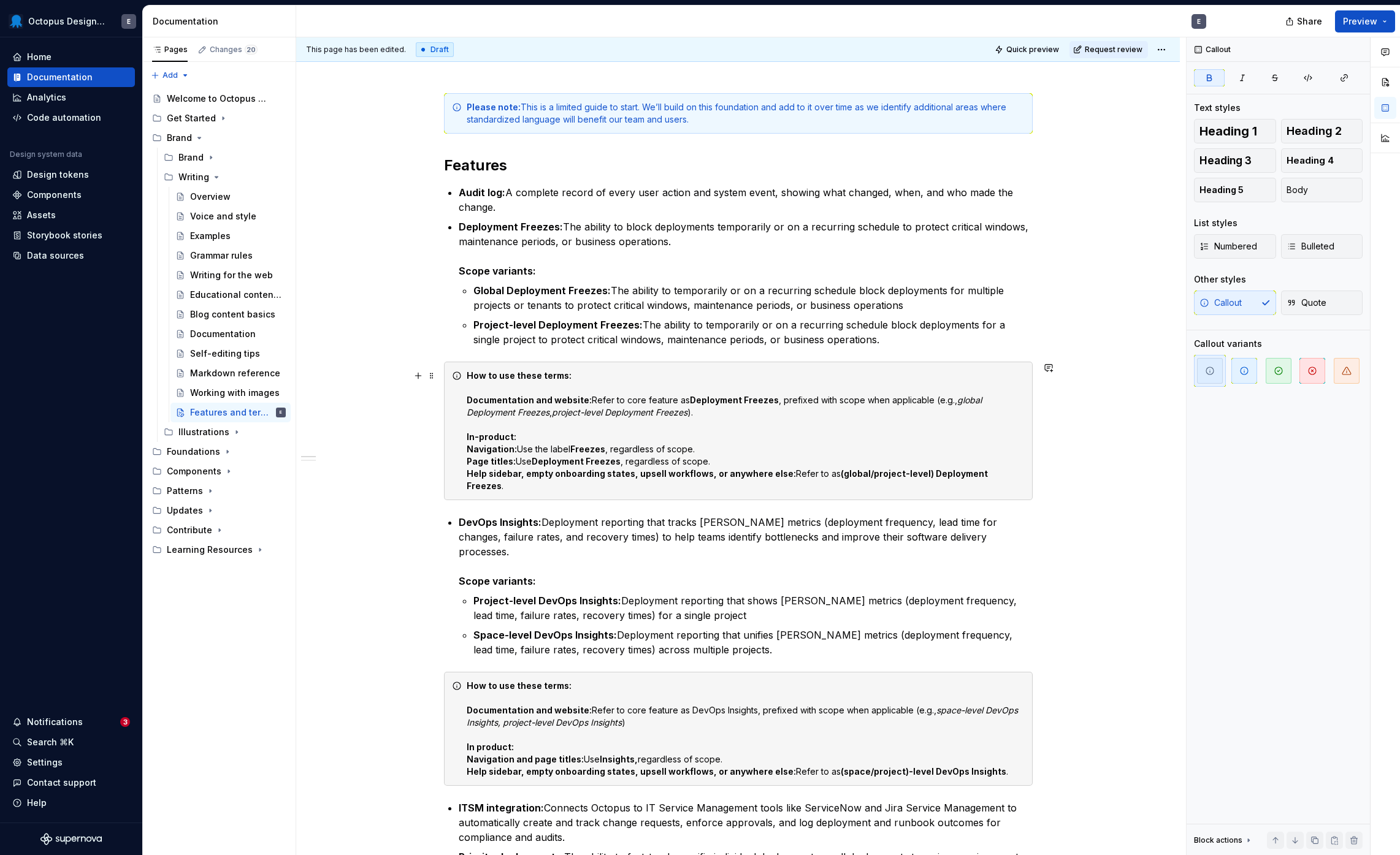
click at [712, 472] on strong "Help sidebar, empty onboarding states, upsell workflows, or anywhere else:" at bounding box center [631, 473] width 329 height 10
click at [713, 766] on strong "Help sidebar, empty onboarding states, upsell workflows, or anywhere else:" at bounding box center [631, 771] width 329 height 10
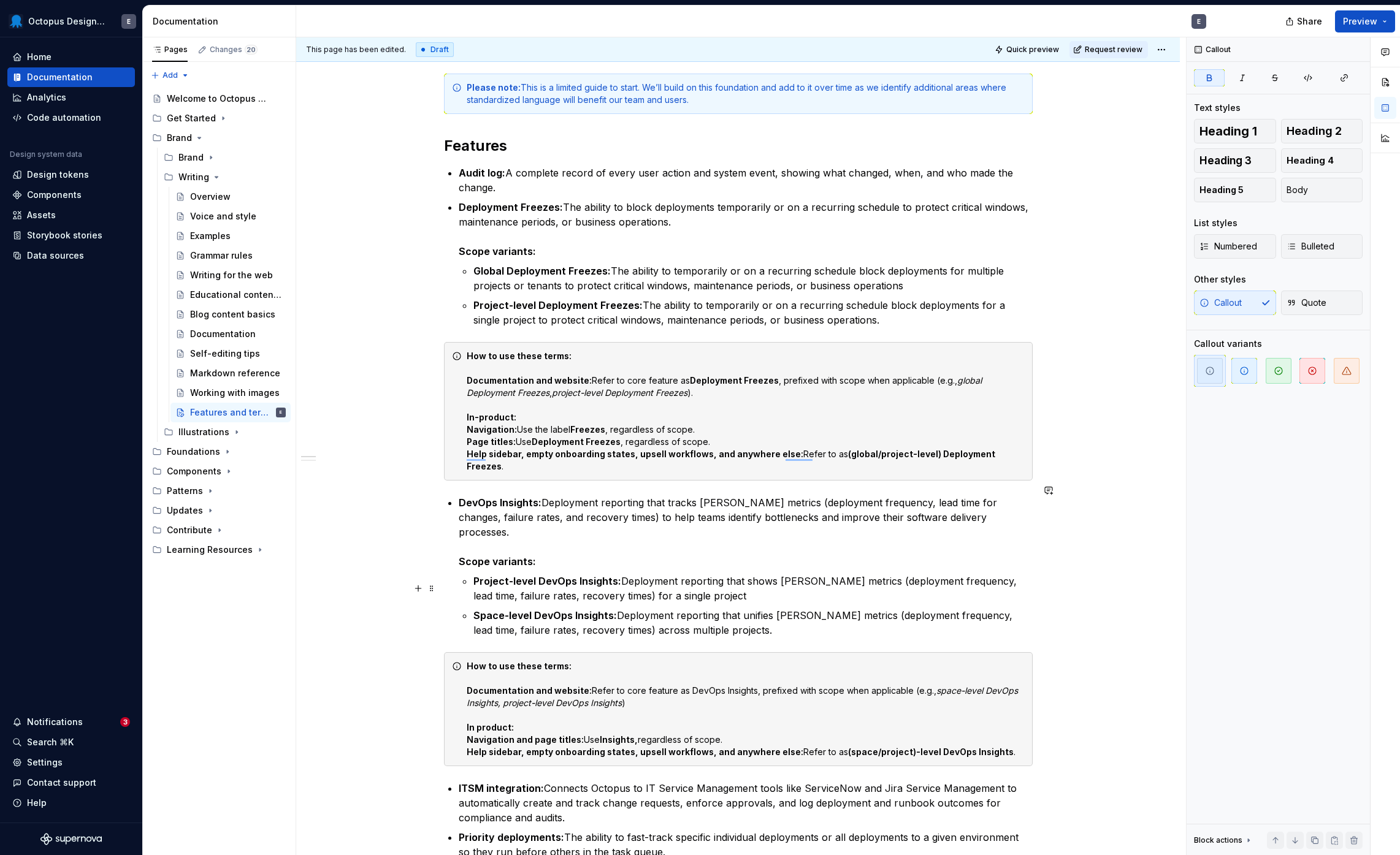
scroll to position [218, 0]
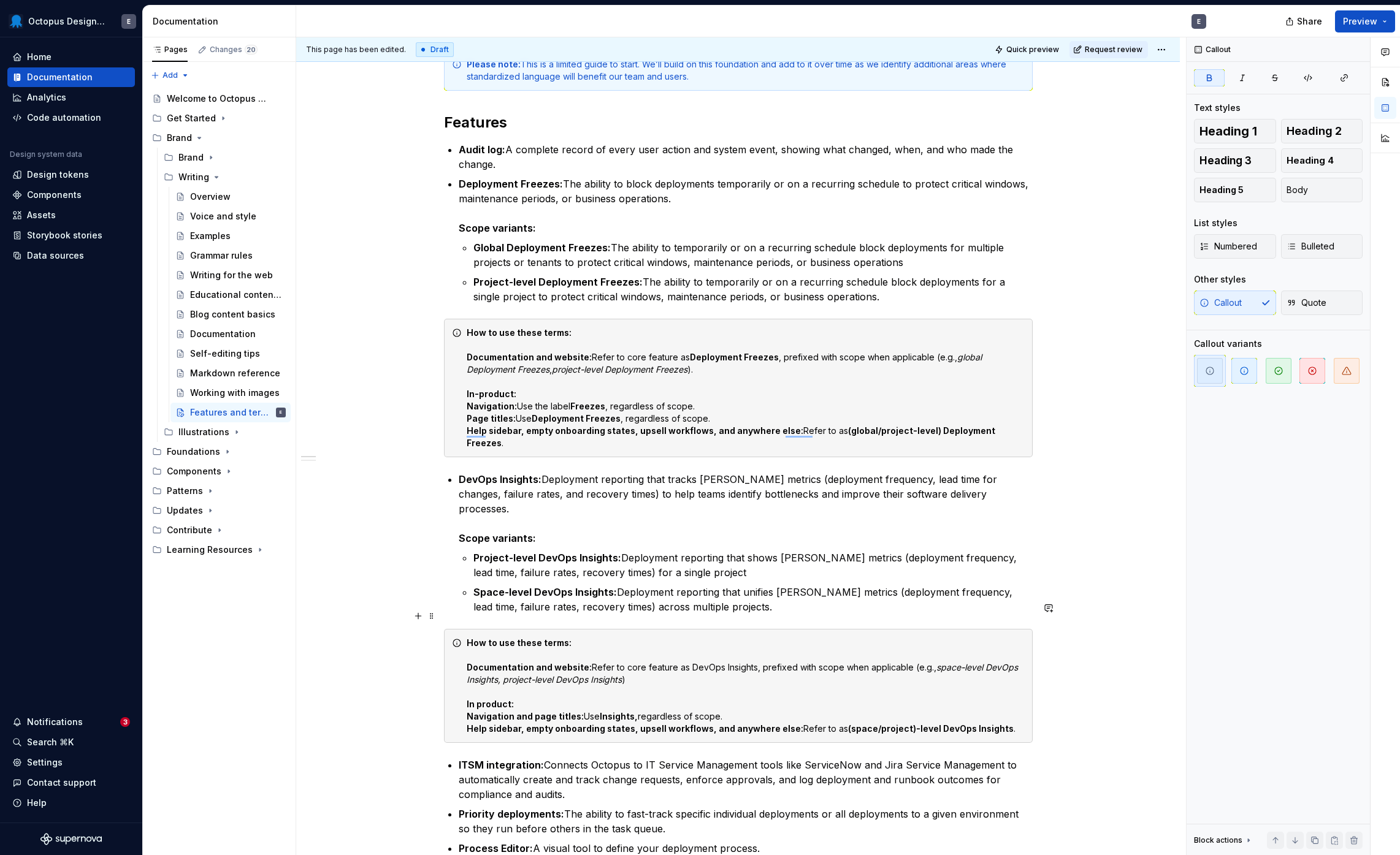
click at [546, 638] on strong "How to use these terms:" at bounding box center [519, 642] width 104 height 10
click at [459, 639] on icon "To enrich screen reader interactions, please activate Accessibility in Grammarl…" at bounding box center [457, 643] width 10 height 10
drag, startPoint x: 466, startPoint y: 616, endPoint x: 567, endPoint y: 618, distance: 101.0
click at [566, 638] on strong "How to use these terms:" at bounding box center [519, 642] width 104 height 10
click at [1224, 189] on span "Heading 5" at bounding box center [1221, 189] width 44 height 12
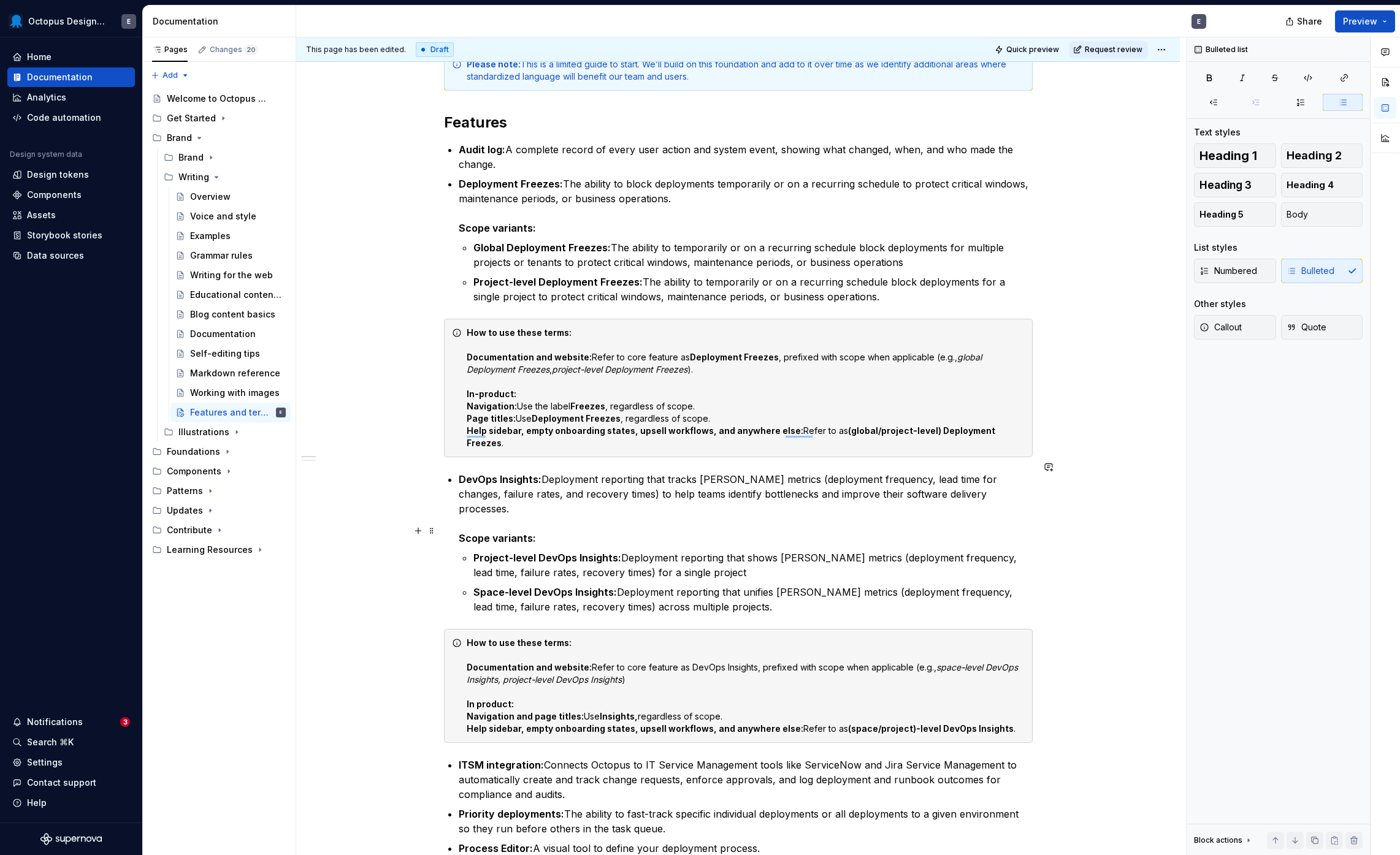
click at [626, 551] on p "Project-level DevOps Insights: Deployment reporting that shows [PERSON_NAME] me…" at bounding box center [754, 566] width 560 height 30
click at [536, 724] on strong "Help sidebar, empty onboarding states, upsell workflows, and anywhere else:" at bounding box center [634, 728] width 337 height 10
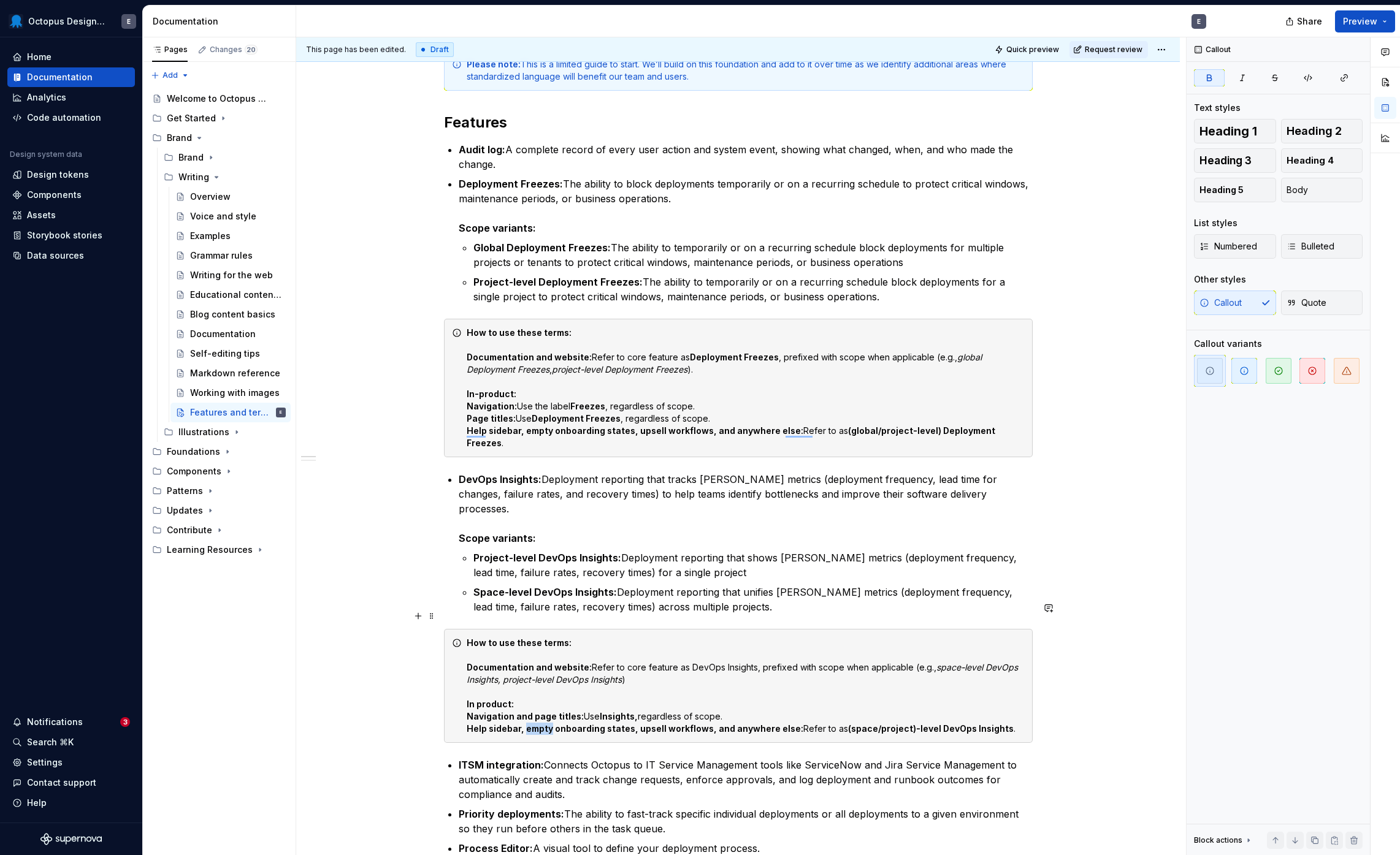
click at [536, 724] on strong "Help sidebar, empty onboarding states, upsell workflows, and anywhere else:" at bounding box center [634, 728] width 337 height 10
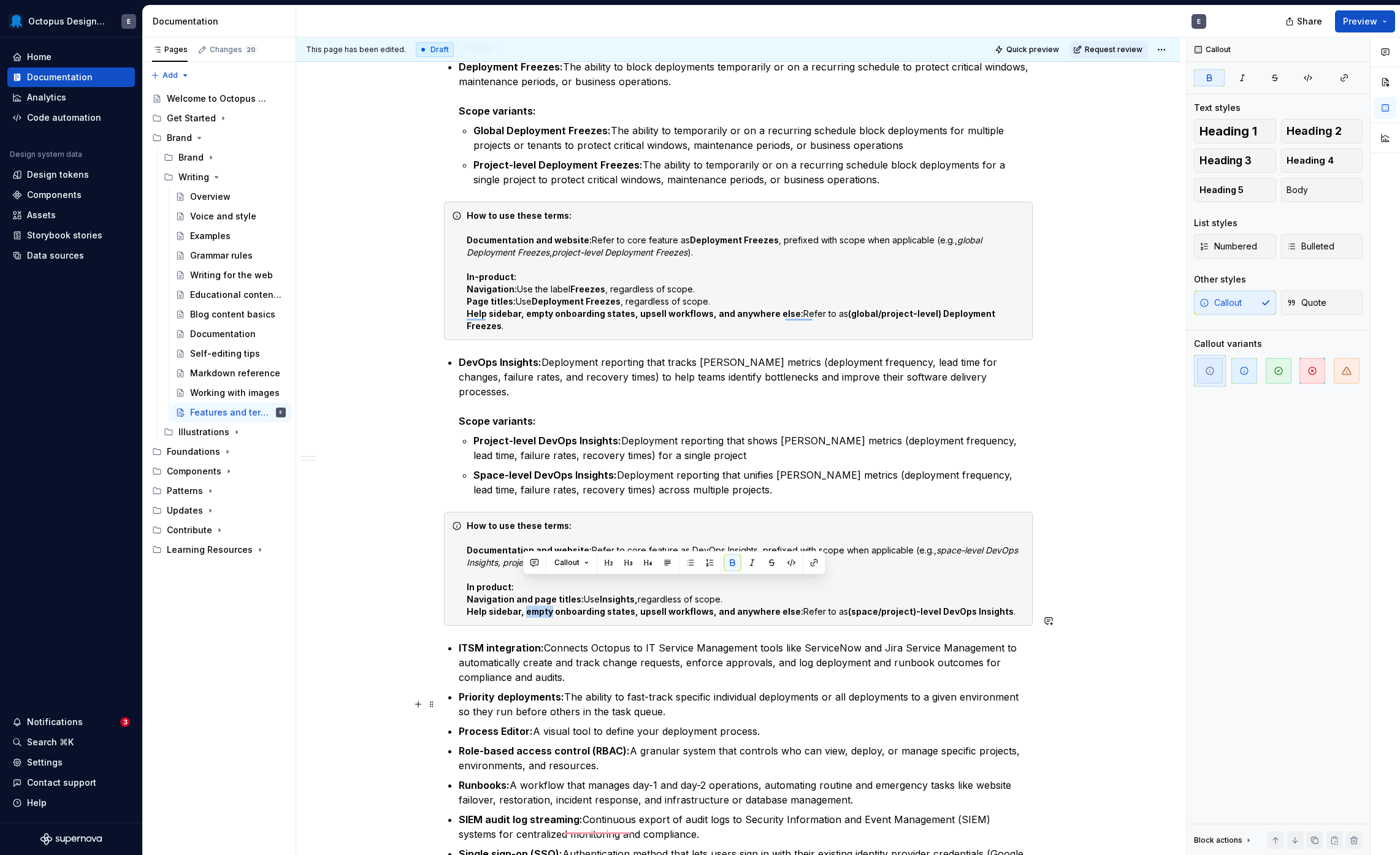
scroll to position [327, 0]
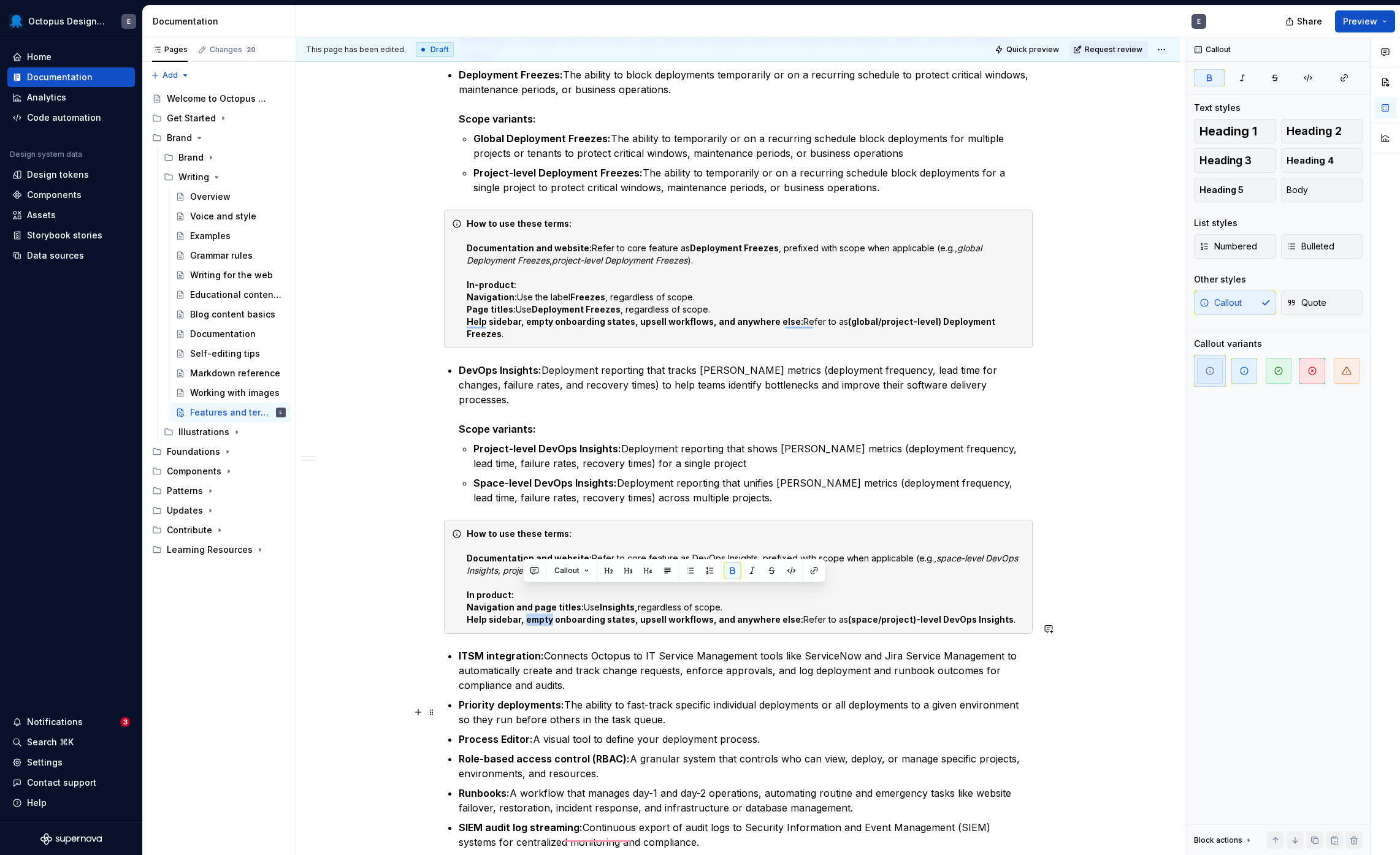
click at [536, 702] on ul "ITSM integration: Connects Octopus to IT Service Management tools like ServiceN…" at bounding box center [746, 766] width 575 height 236
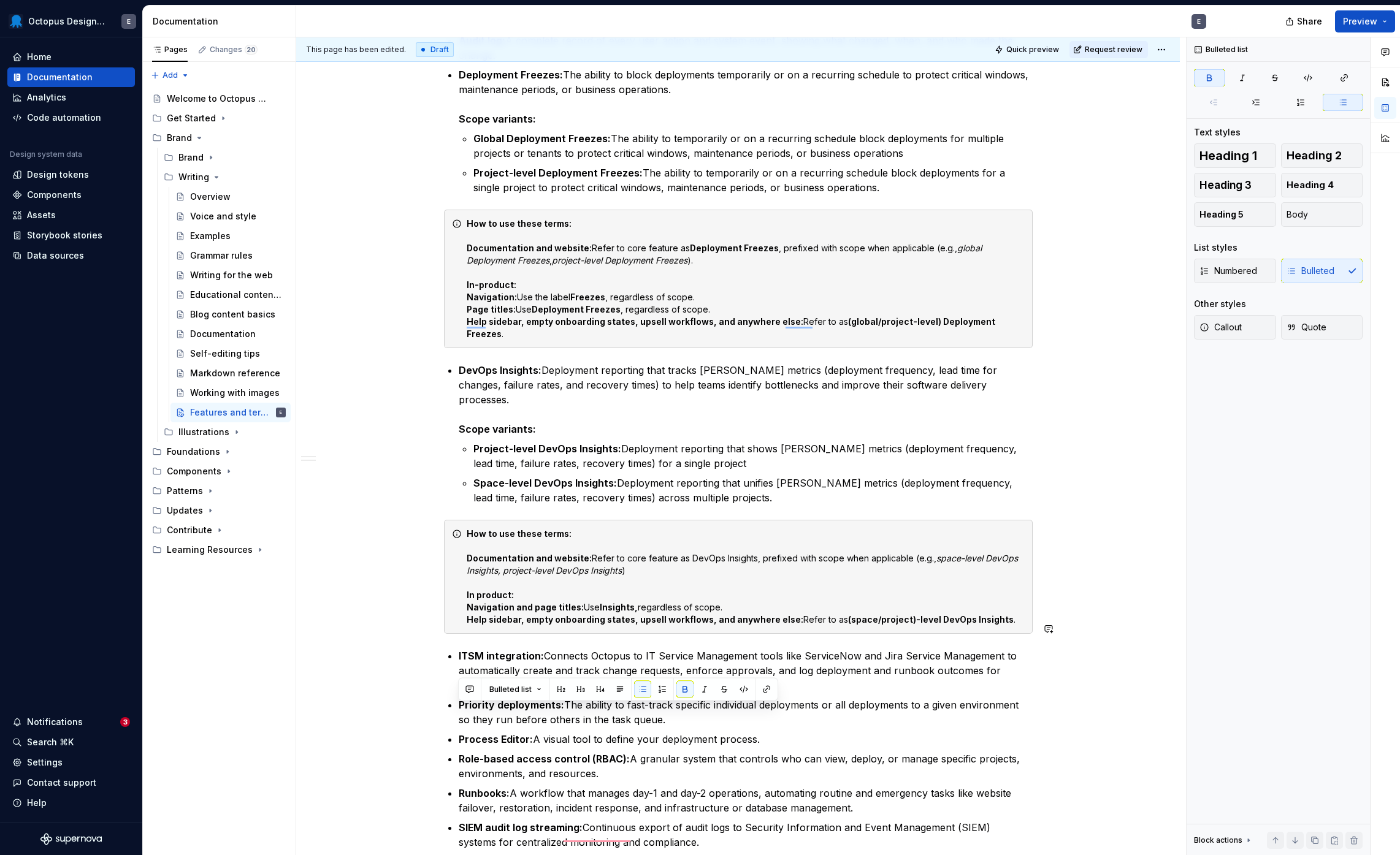
click at [536, 649] on p "ITSM integration: Connects Octopus to IT Service Management tools like ServiceN…" at bounding box center [746, 670] width 575 height 44
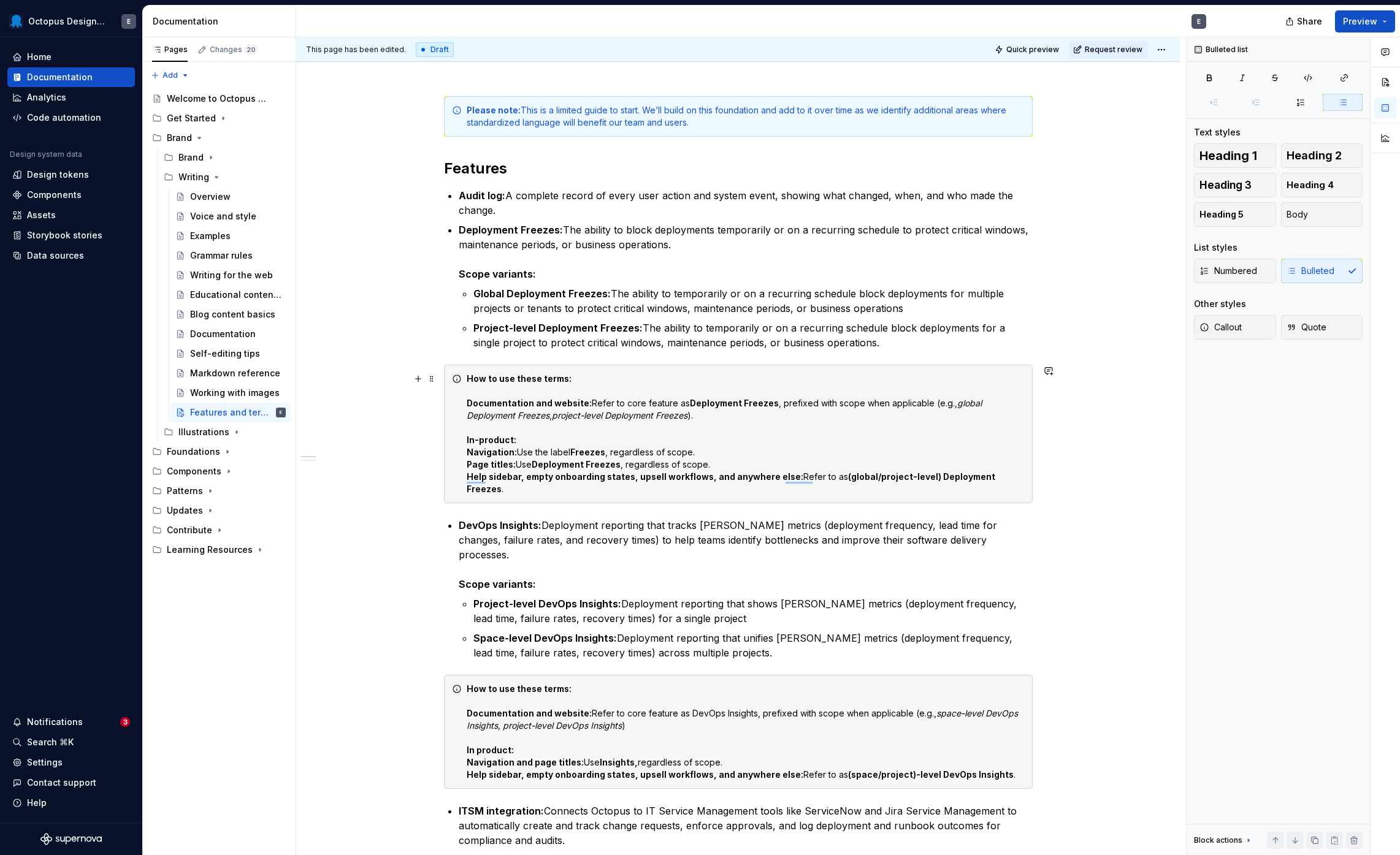
scroll to position [172, 0]
click at [546, 400] on strong "Documentation and website:" at bounding box center [529, 403] width 125 height 10
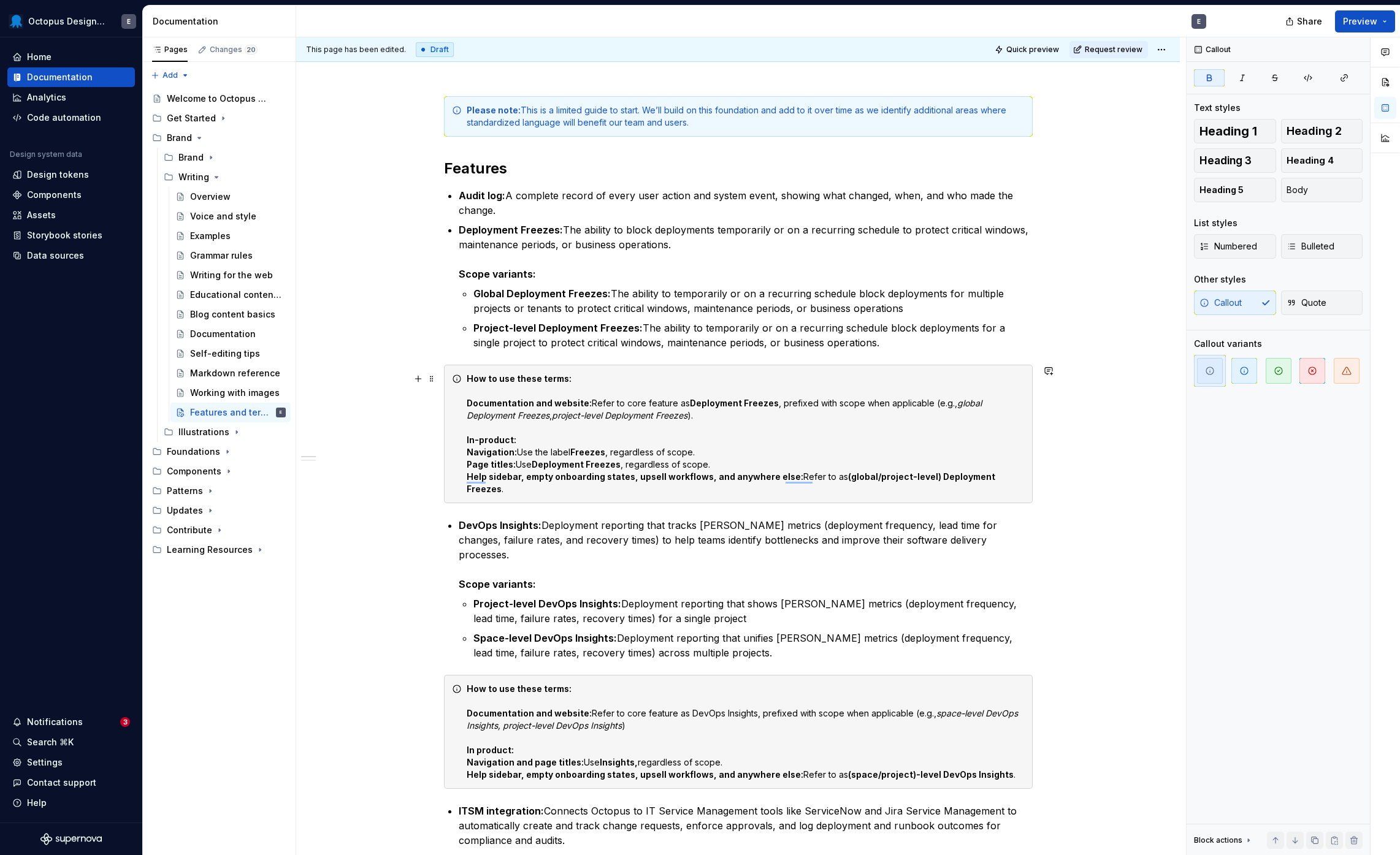
click at [535, 375] on strong "How to use these terms:" at bounding box center [519, 378] width 104 height 10
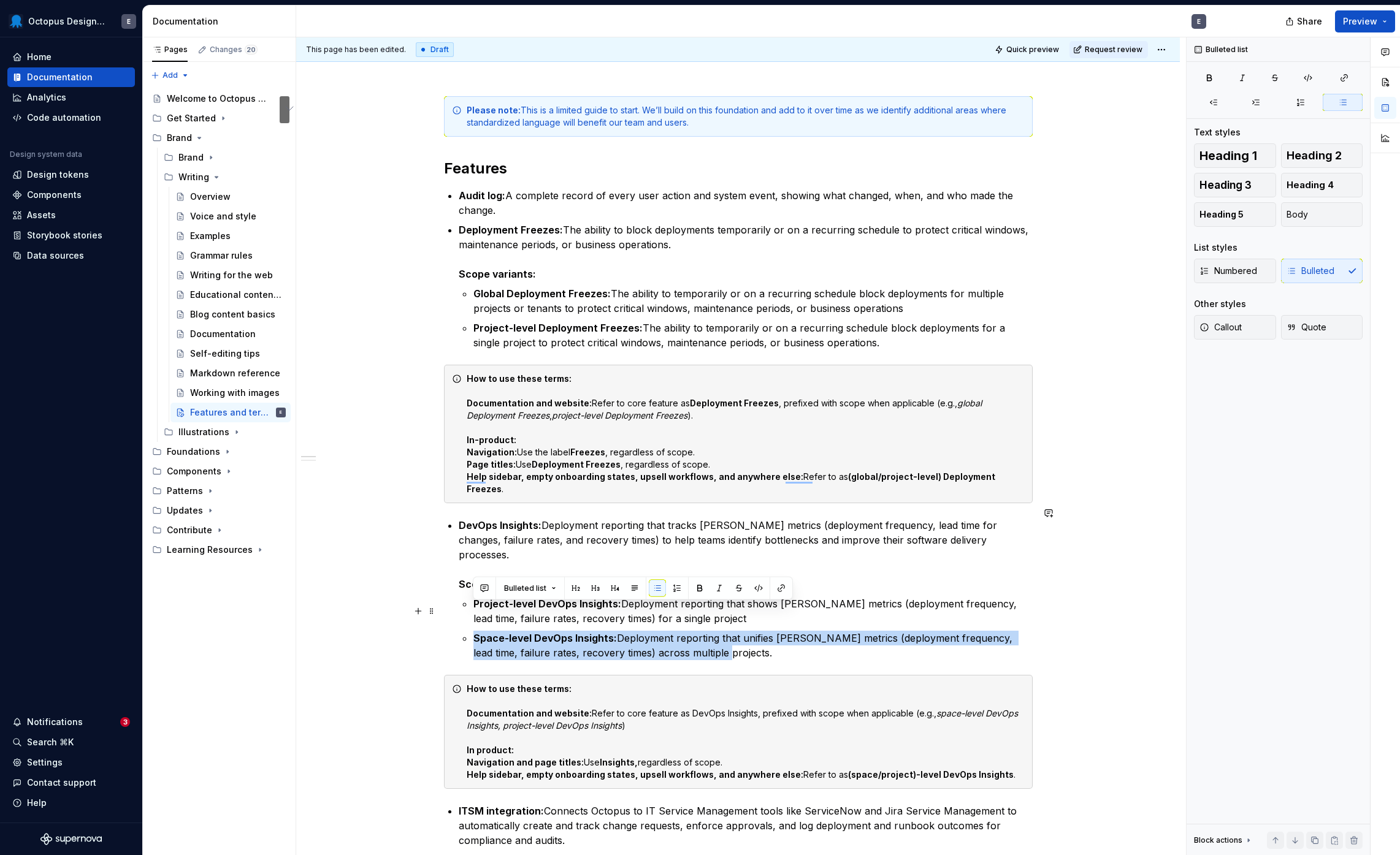
drag, startPoint x: 727, startPoint y: 627, endPoint x: 472, endPoint y: 604, distance: 256.0
click at [472, 604] on li "DevOps Insights: Deployment reporting that tracks [PERSON_NAME] metrics (deploy…" at bounding box center [746, 589] width 575 height 143
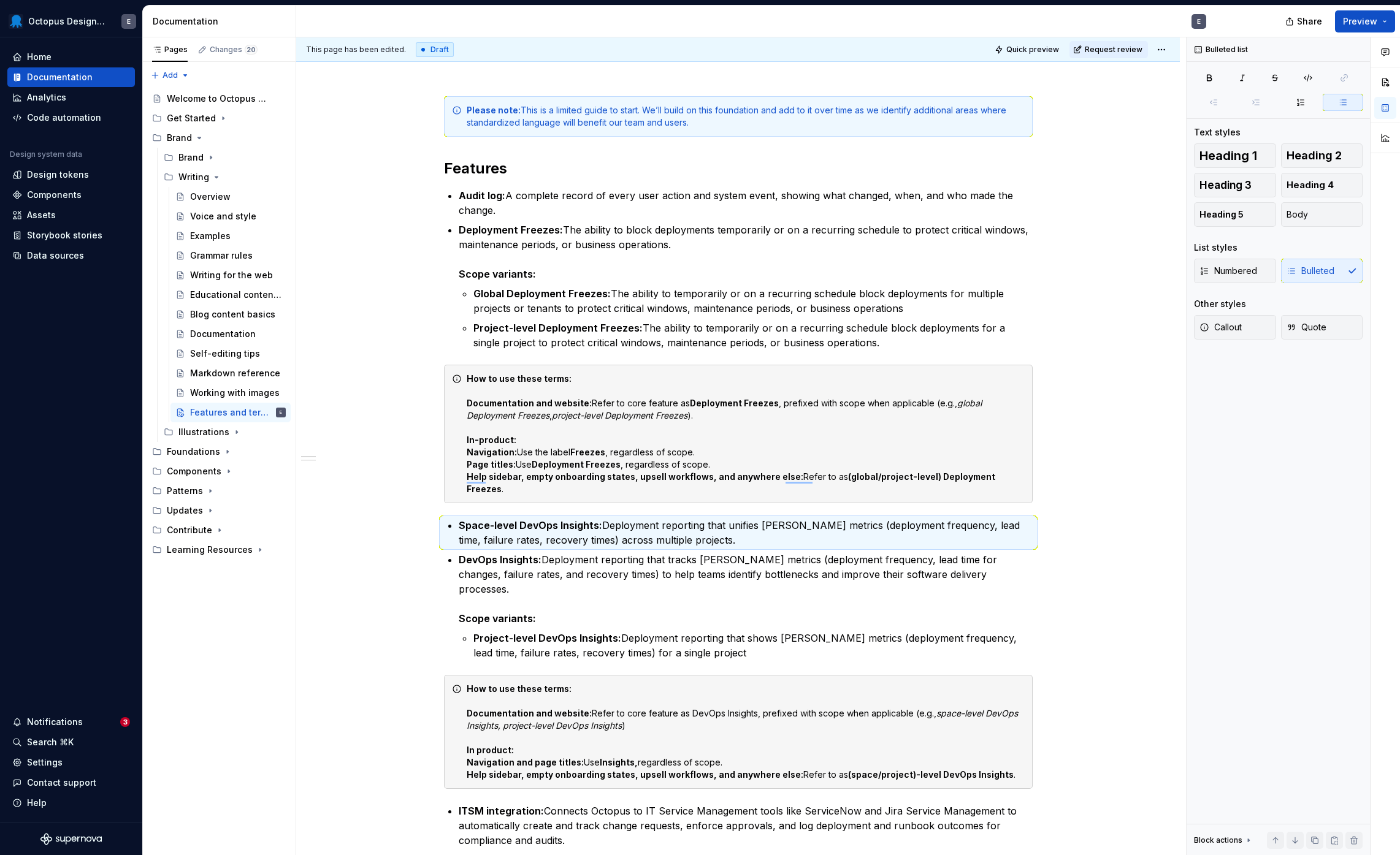
click at [445, 561] on div "Please note: This is a limited guide to start. We’ll build on this foundation a…" at bounding box center [738, 755] width 589 height 1318
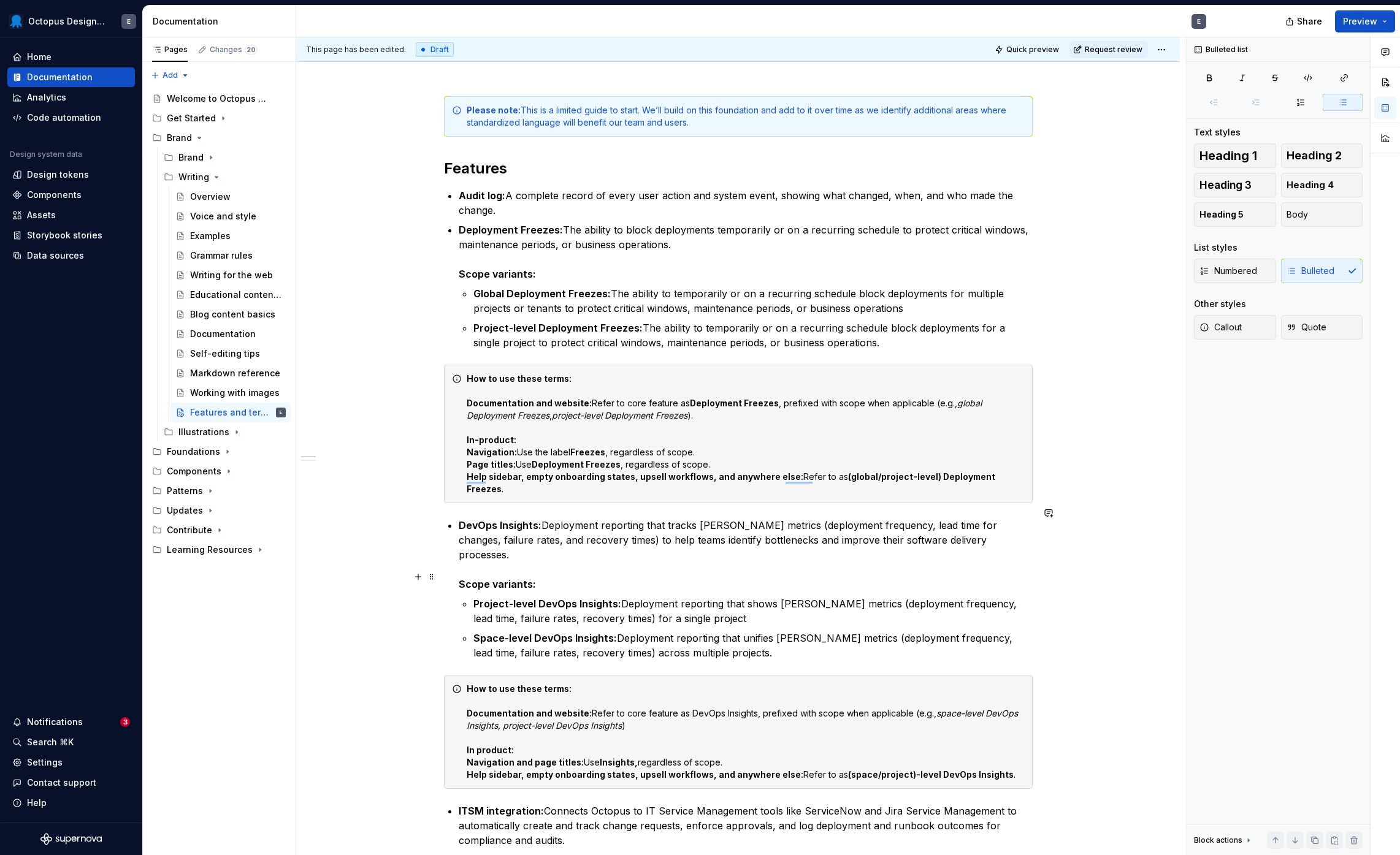
click at [469, 576] on li "DevOps Insights: Deployment reporting that tracks [PERSON_NAME] metrics (deploy…" at bounding box center [746, 589] width 575 height 143
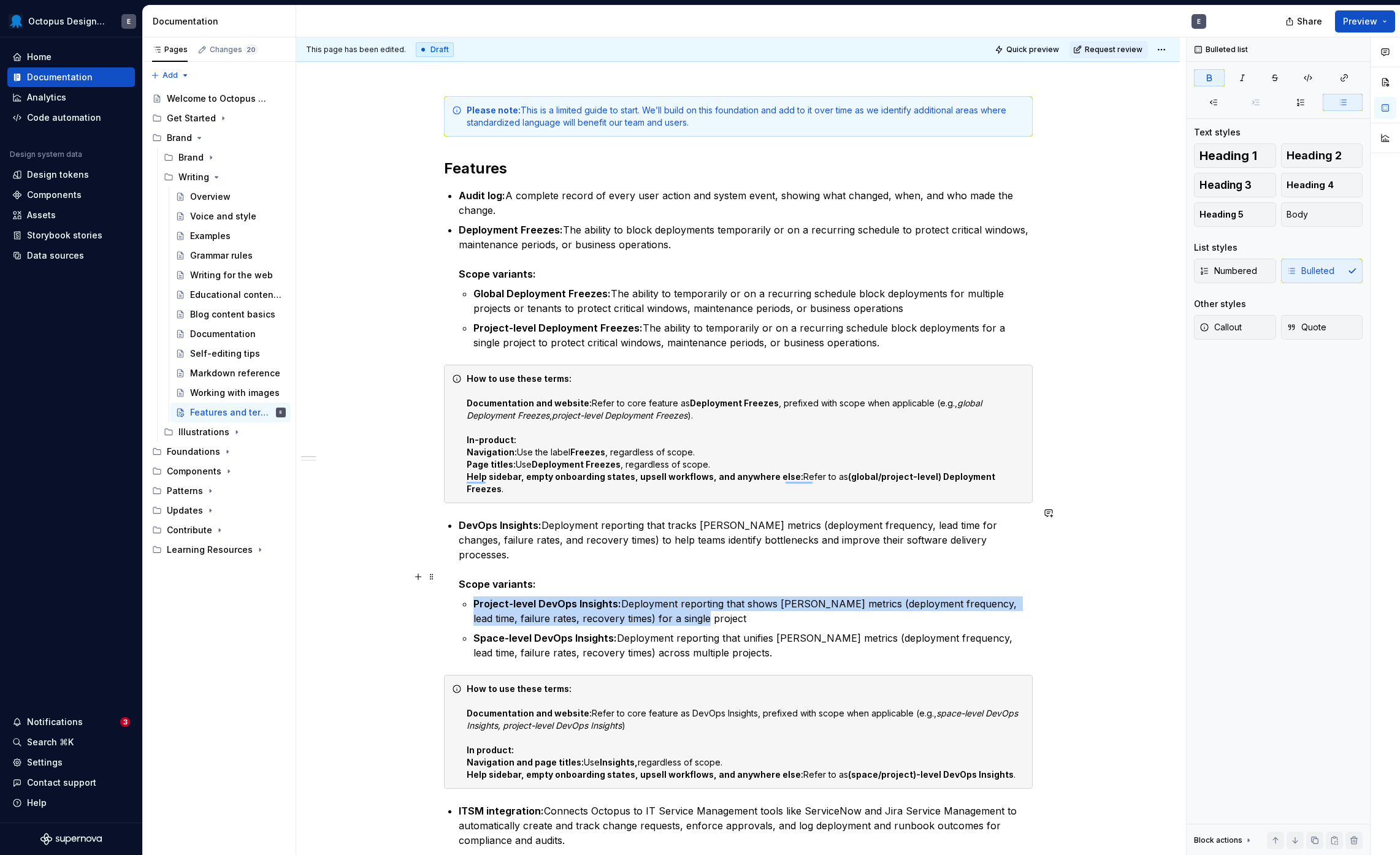
click at [745, 597] on p "Project-level DevOps Insights: Deployment reporting that shows [PERSON_NAME] me…" at bounding box center [754, 612] width 560 height 30
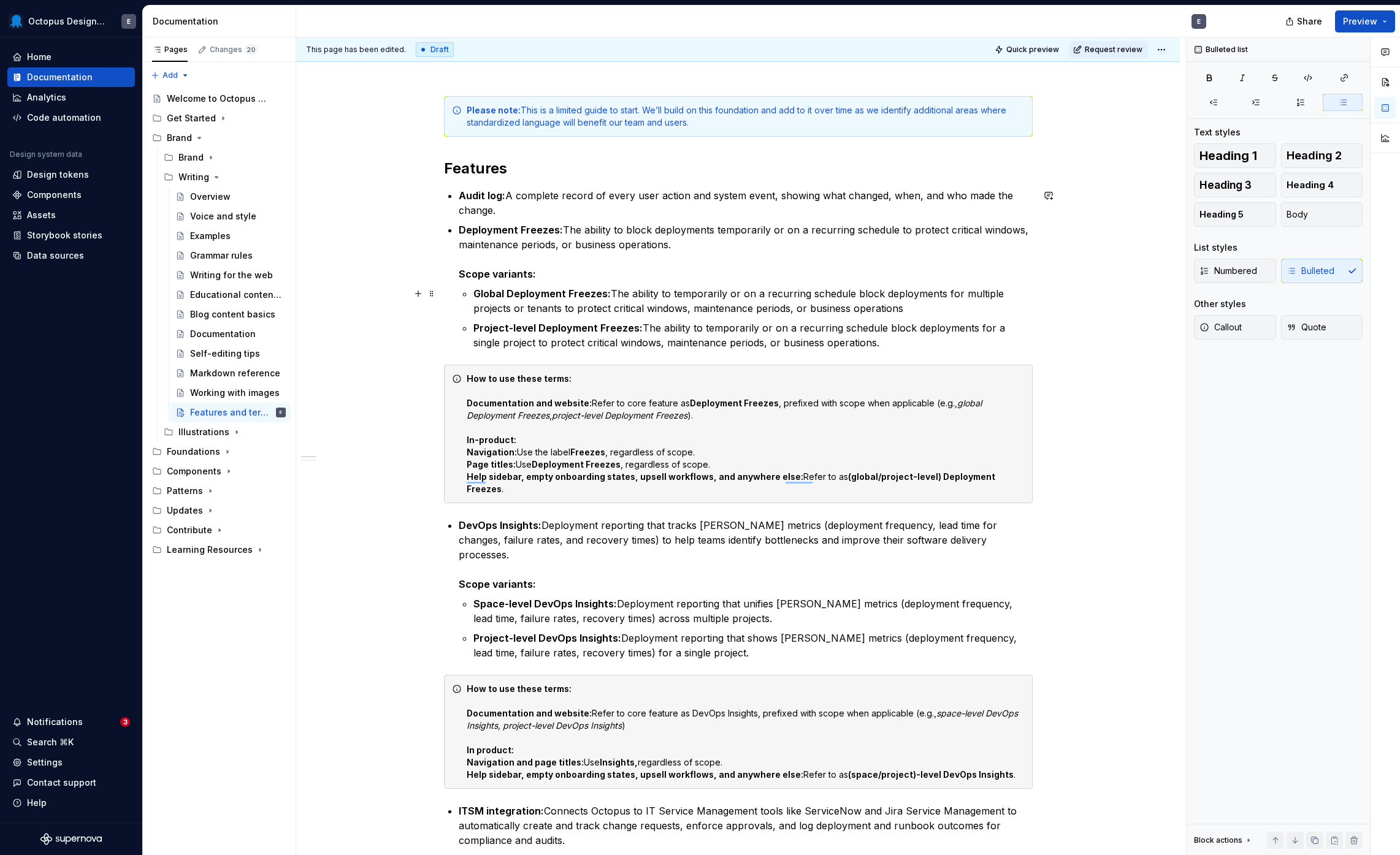
click at [945, 304] on p "Global Deployment Freezes: The ability to temporarily or on a recurring schedul…" at bounding box center [754, 301] width 560 height 30
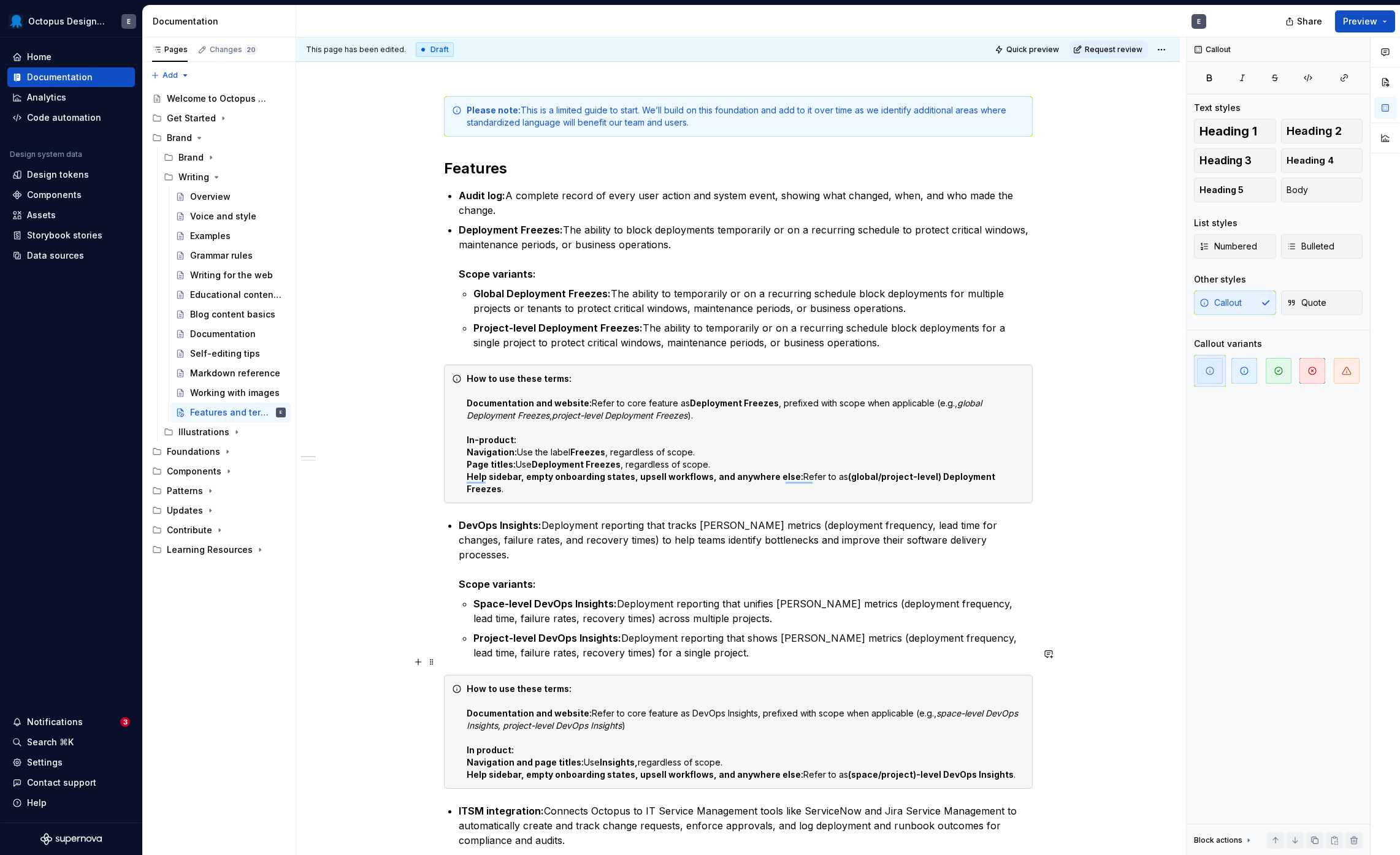
click at [641, 698] on div "How to use these terms: Documentation and website: Refer to core feature as Dev…" at bounding box center [745, 732] width 558 height 98
click at [614, 729] on div "How to use these terms: Documentation and website: Refer to core feature as Dev…" at bounding box center [745, 732] width 558 height 98
drag, startPoint x: 931, startPoint y: 400, endPoint x: 945, endPoint y: 401, distance: 14.0
click at [945, 401] on div "How to use these terms: Documentation and website: Refer to core feature as Dep…" at bounding box center [745, 434] width 558 height 123
copy div "for example"
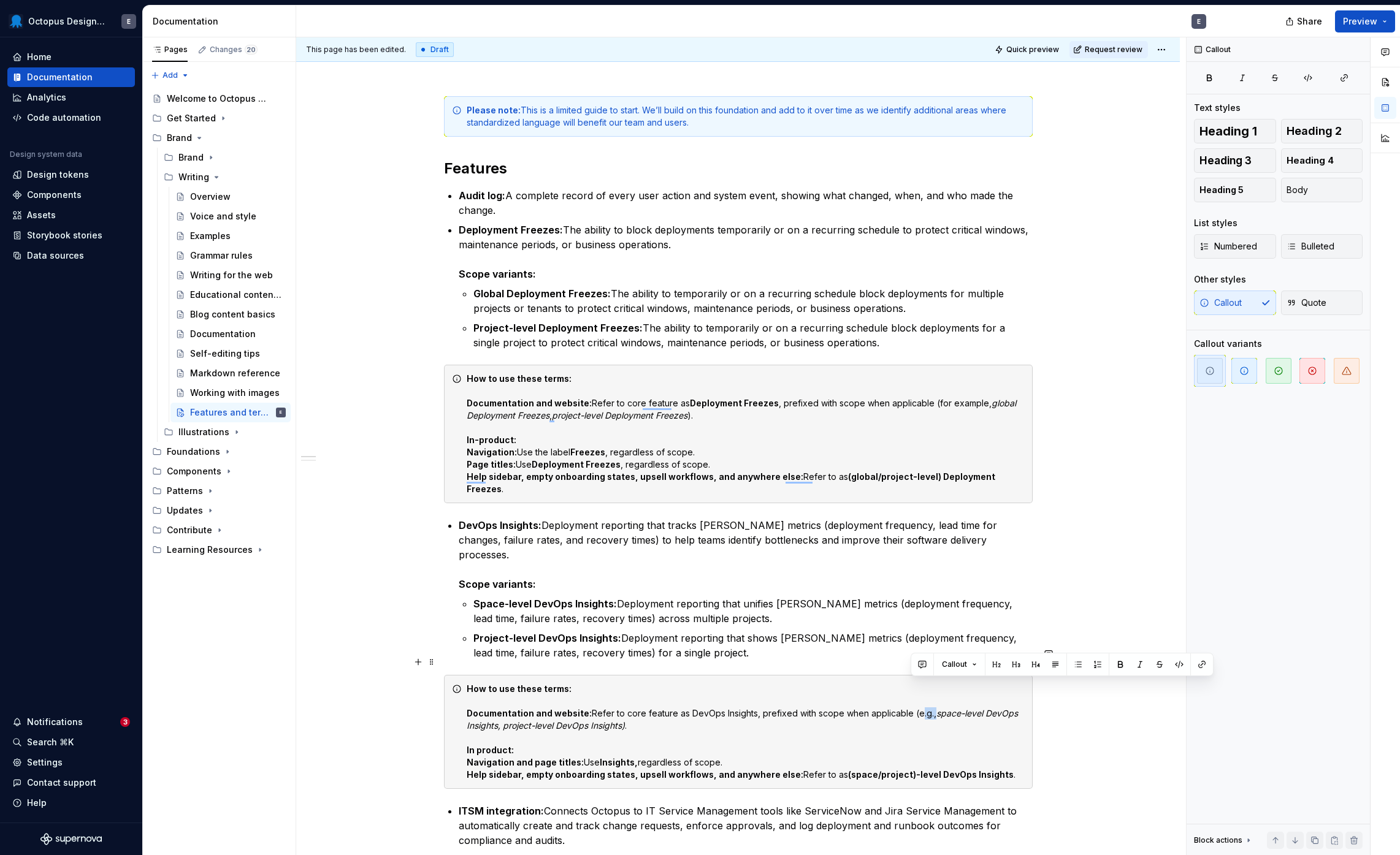
drag, startPoint x: 909, startPoint y: 685, endPoint x: 925, endPoint y: 686, distance: 16.0
click at [925, 686] on div "How to use these terms: Documentation and website: Refer to core feature as Dev…" at bounding box center [745, 732] width 558 height 98
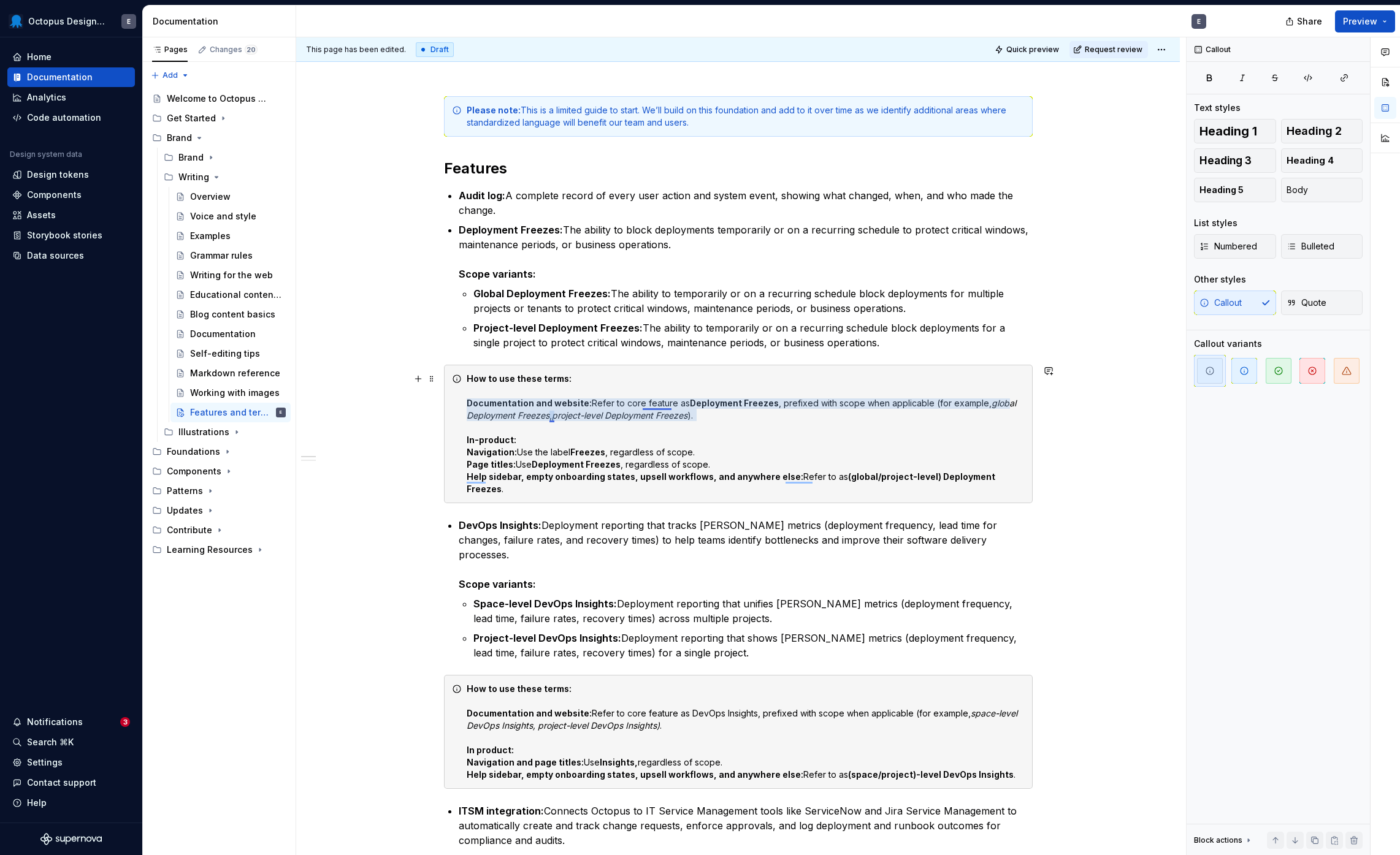
click at [655, 400] on div "How to use these terms: Documentation and website: Refer to core feature as Dep…" at bounding box center [745, 434] width 558 height 123
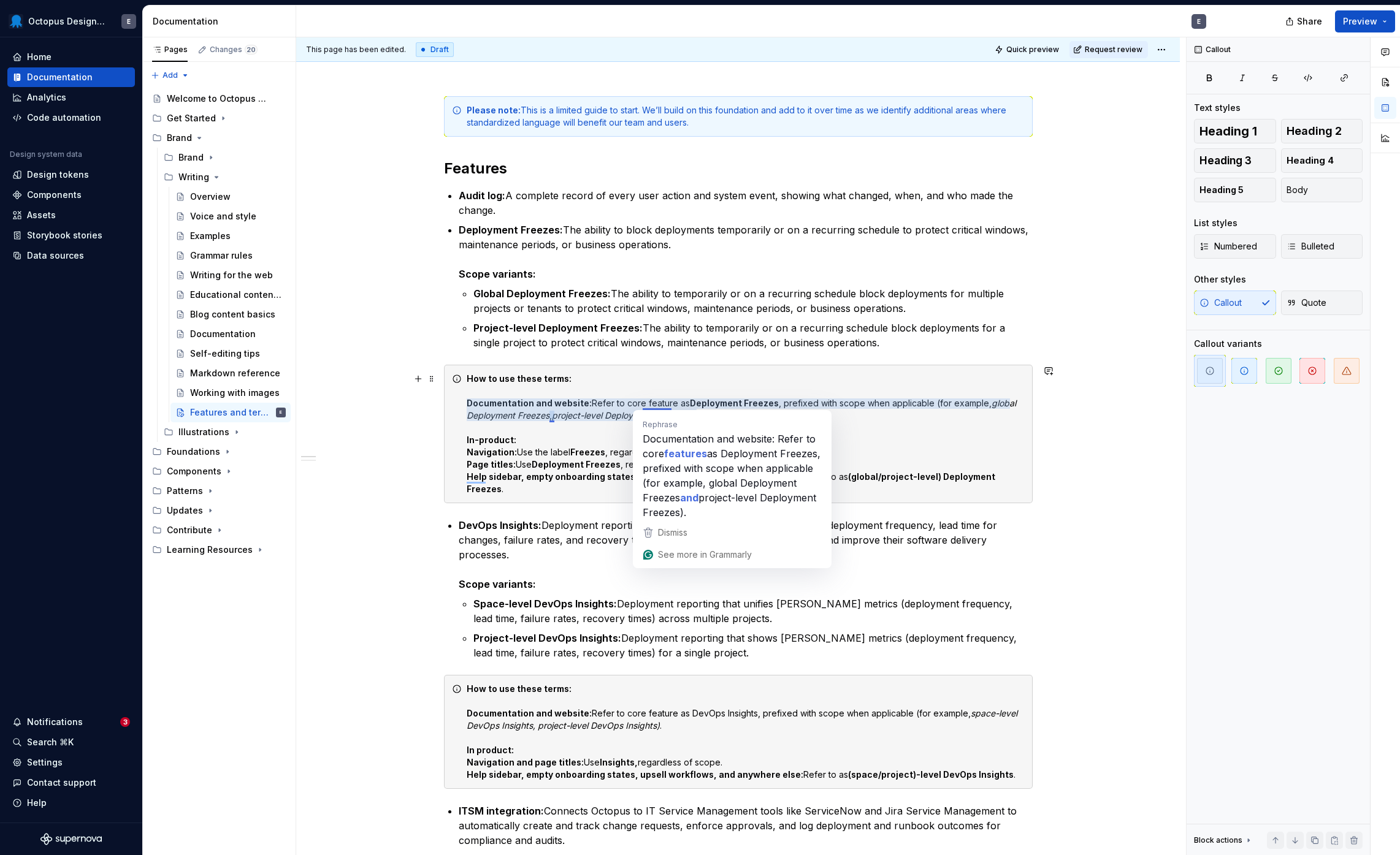
click at [554, 448] on div "How to use these terms: Documentation and website: Refer to core feature as Dep…" at bounding box center [745, 434] width 558 height 123
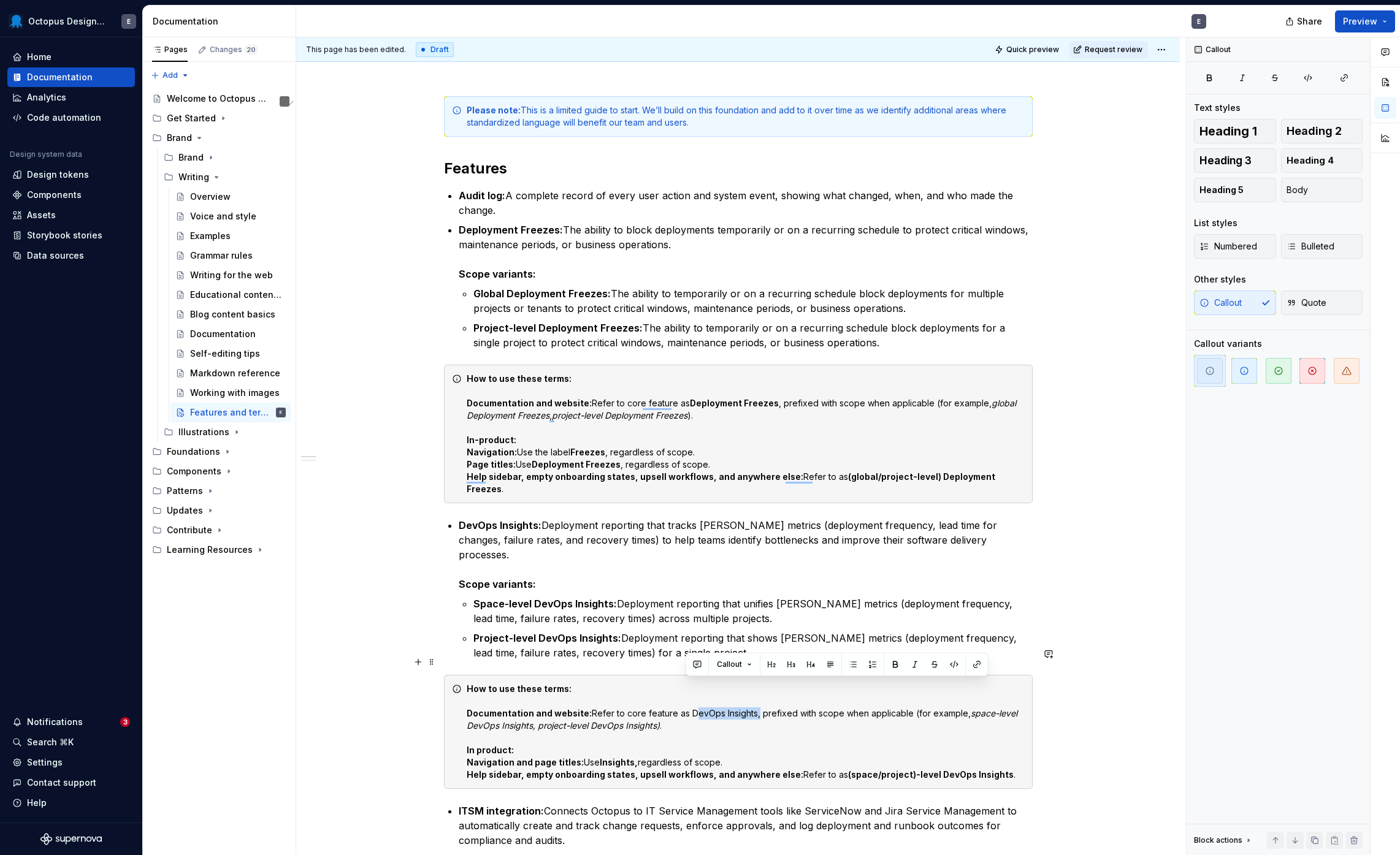
drag, startPoint x: 686, startPoint y: 685, endPoint x: 751, endPoint y: 683, distance: 65.0
click at [751, 683] on div "How to use these terms: Documentation and website: Refer to core feature as Dev…" at bounding box center [745, 732] width 558 height 98
click at [706, 717] on div "How to use these terms: Documentation and website: Refer to core feature as Dev…" at bounding box center [745, 732] width 558 height 98
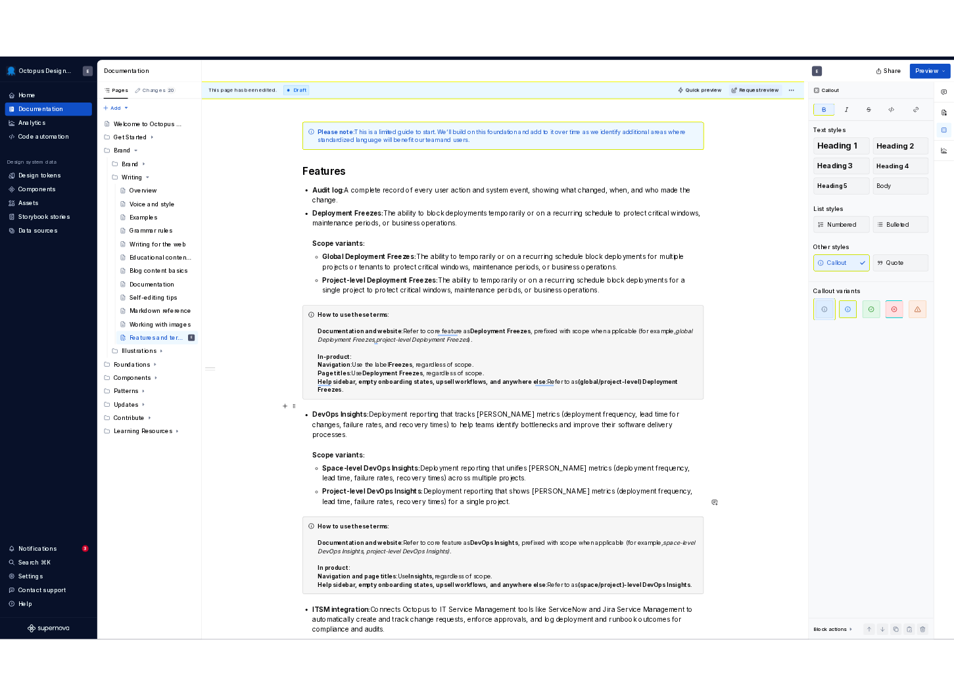
scroll to position [193, 0]
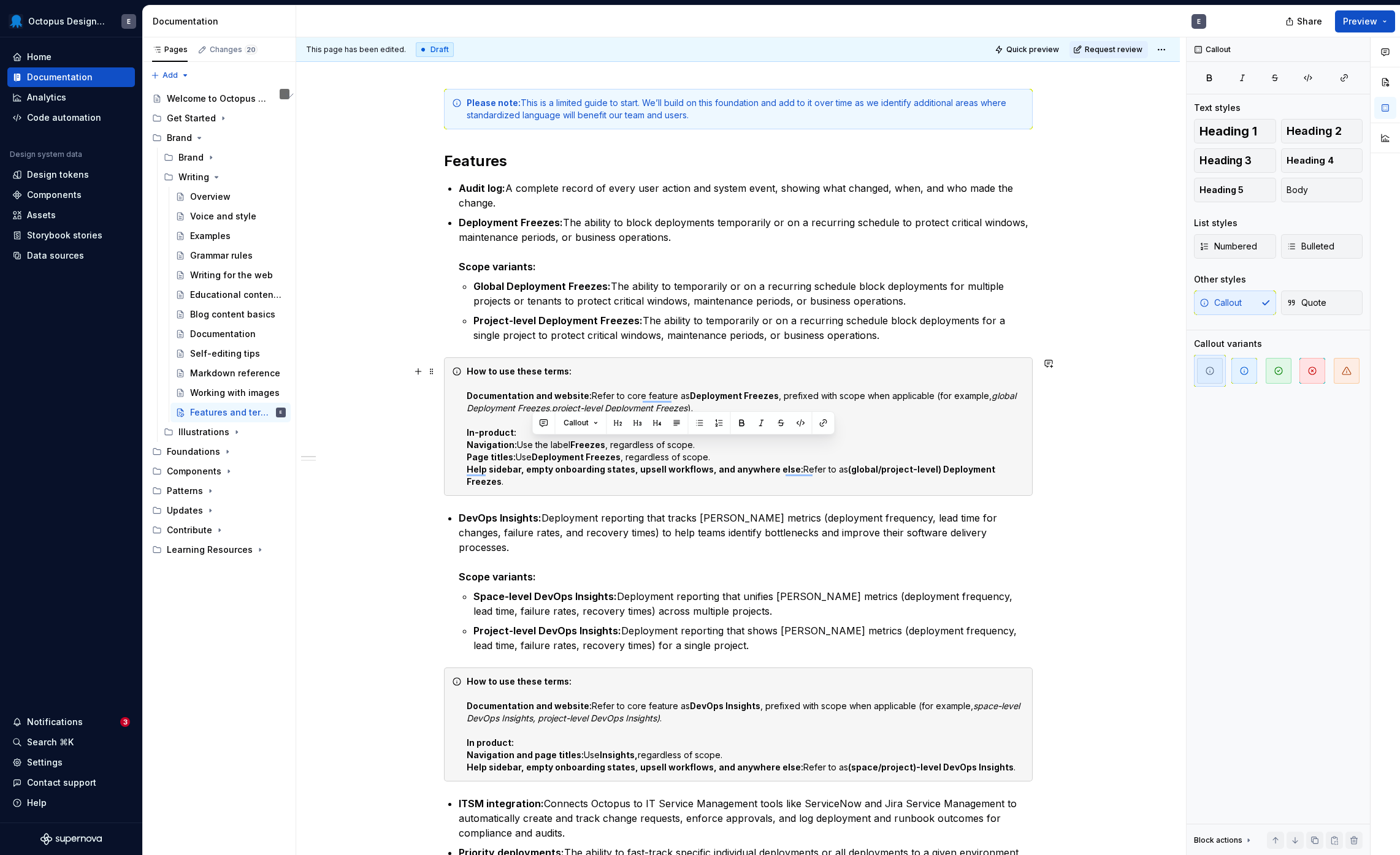
drag, startPoint x: 533, startPoint y: 444, endPoint x: 568, endPoint y: 446, distance: 35.1
click at [568, 446] on div "How to use these terms: Documentation and website: Refer to core feature as Dep…" at bounding box center [745, 427] width 558 height 123
copy div "the label"
click at [596, 727] on div "How to use these terms: Documentation and website: Refer to core feature as Dev…" at bounding box center [745, 724] width 558 height 98
click at [464, 447] on div "How to use these terms: Documentation and website: Refer to core feature as Dep…" at bounding box center [738, 426] width 589 height 139
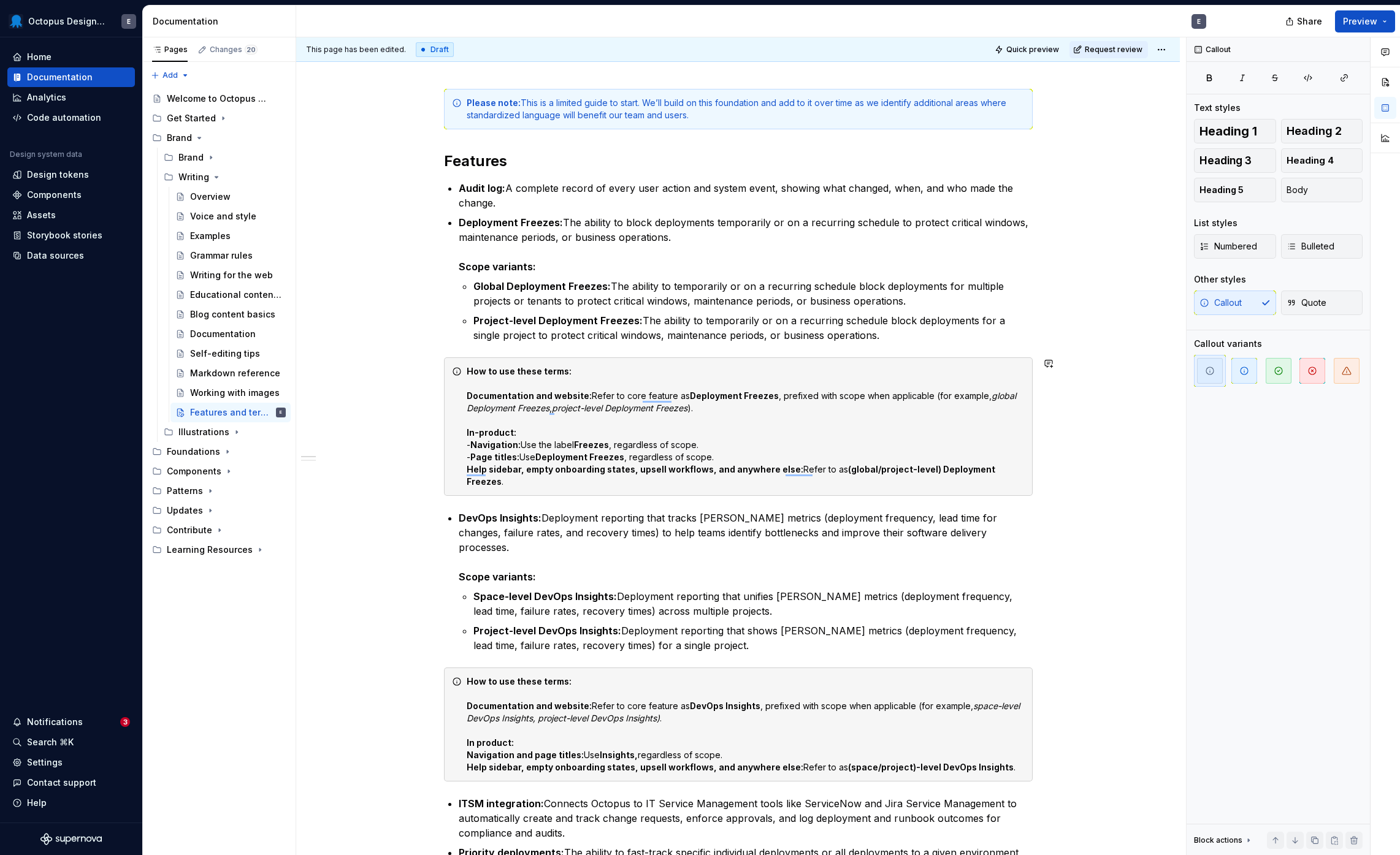
copy div "-"
click at [466, 750] on strong "Navigation and page titles:" at bounding box center [525, 754] width 118 height 10
click at [466, 762] on strong "Help sidebar, empty onboarding states, upsell workflows, and anywhere else:" at bounding box center [634, 766] width 337 height 10
click at [564, 701] on em "space-level DevOps Insights, project-level DevOps Insights)" at bounding box center [744, 712] width 556 height 22
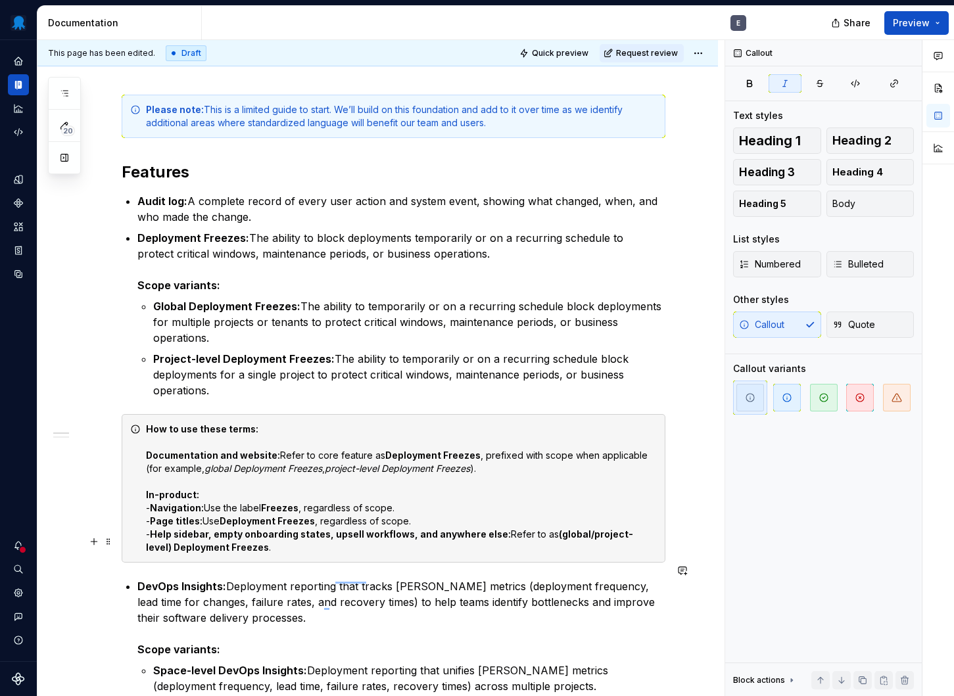
scroll to position [208, 0]
click at [906, 55] on button "button" at bounding box center [909, 53] width 18 height 18
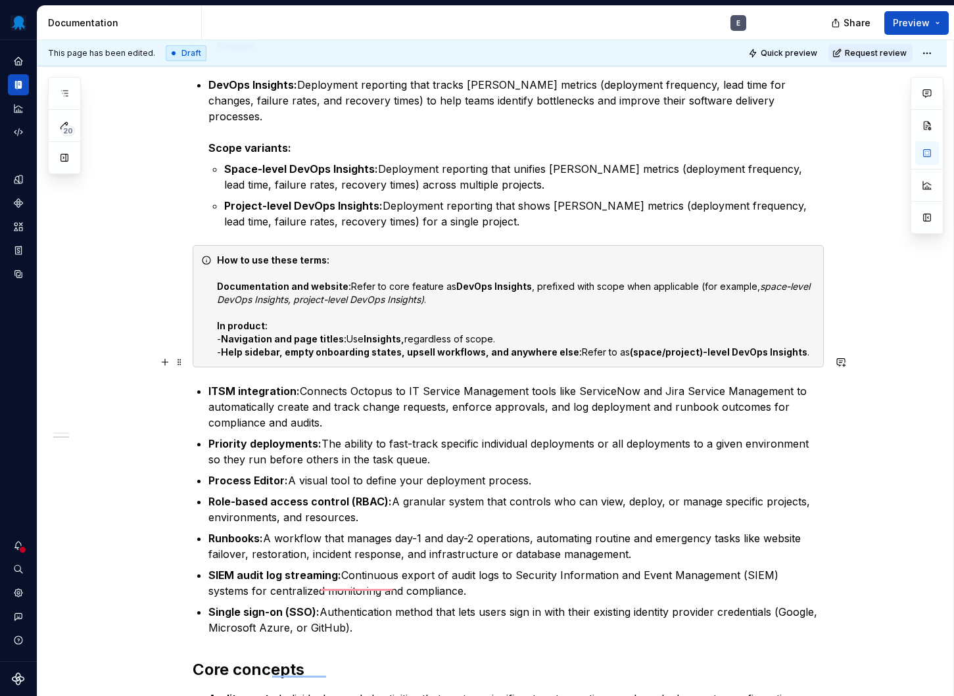
scroll to position [679, 0]
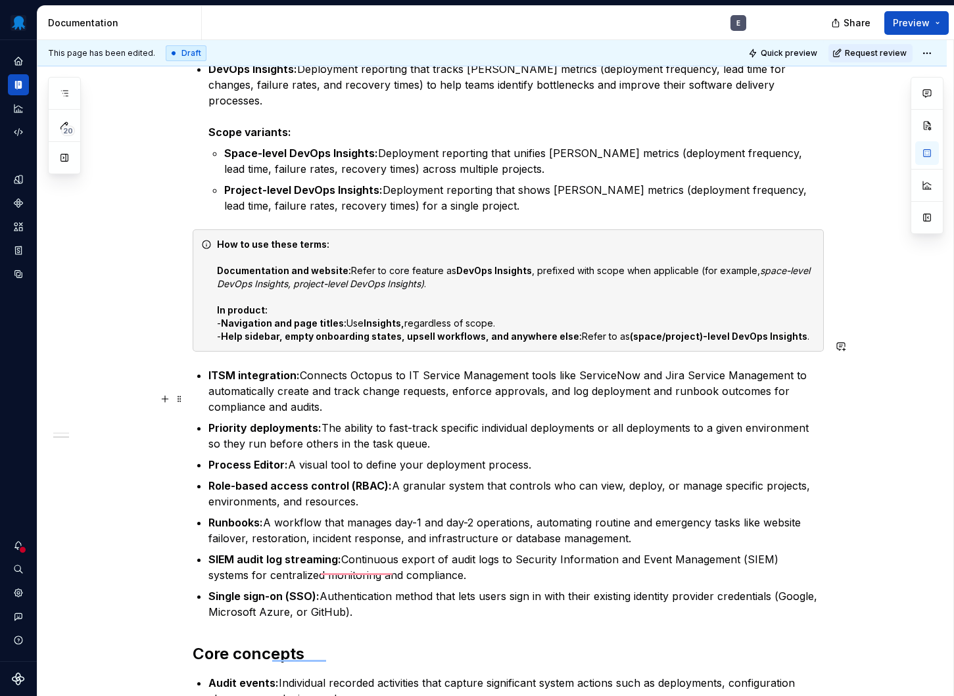
click at [498, 420] on p "Priority deployments: The ability to fast-track specific individual deployments…" at bounding box center [516, 436] width 616 height 32
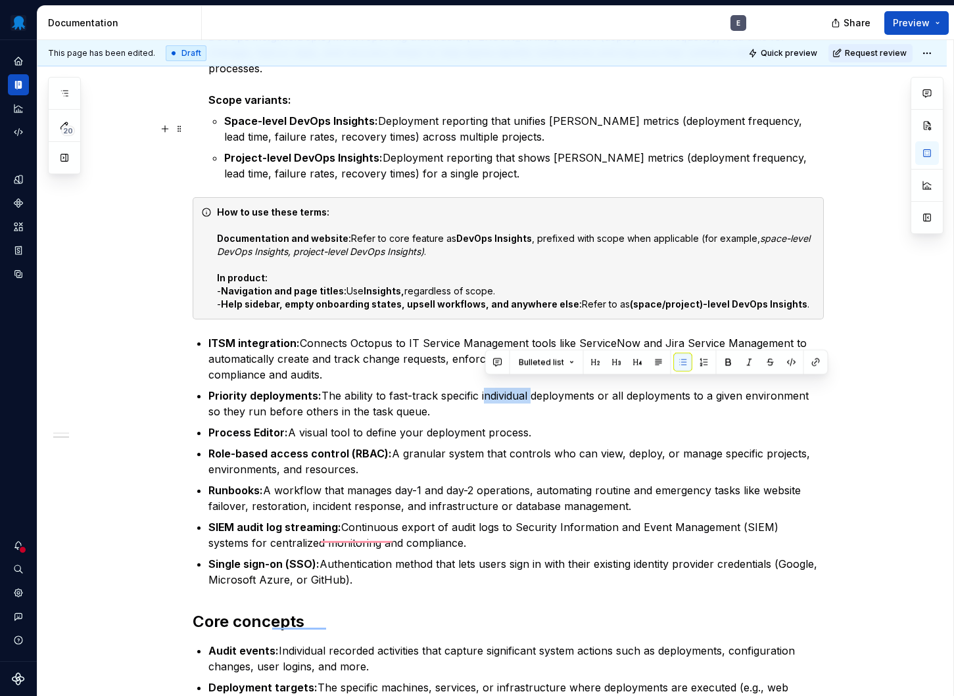
scroll to position [769, 0]
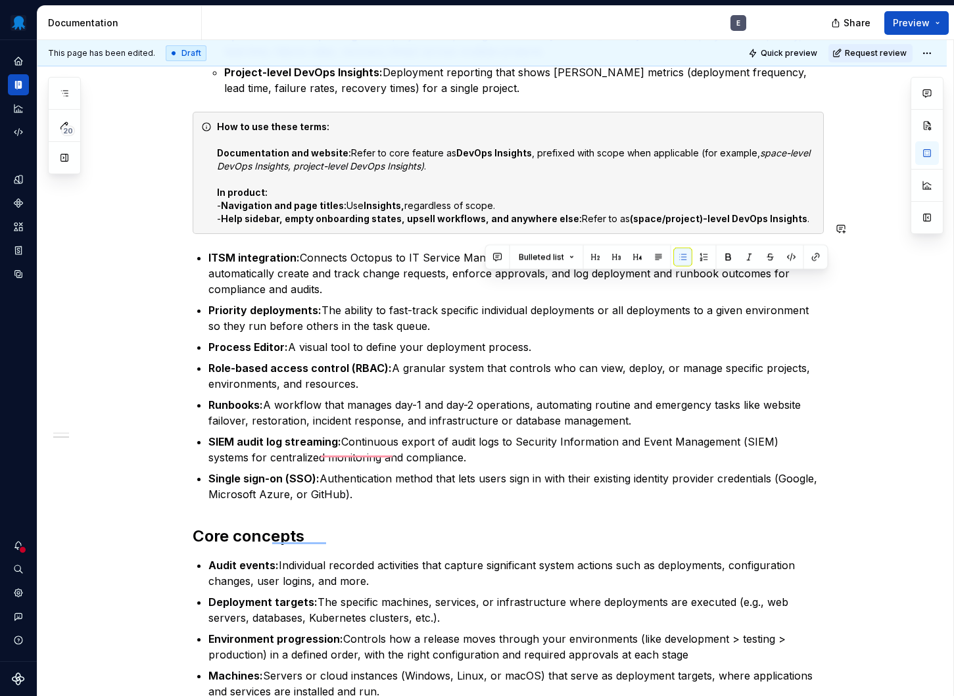
click at [337, 256] on p "ITSM integration: Connects Octopus to IT Service Management tools like ServiceN…" at bounding box center [516, 273] width 616 height 47
click at [294, 251] on strong "ITSM integration:" at bounding box center [253, 257] width 91 height 13
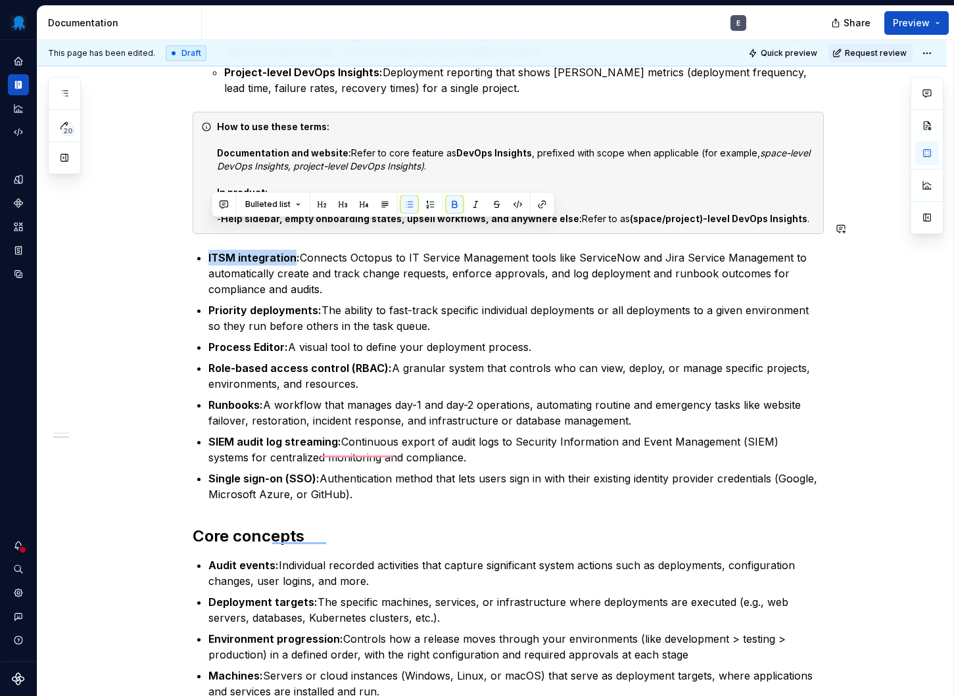
copy strong "ITSM integration"
type textarea "*"
